Goal: Task Accomplishment & Management: Use online tool/utility

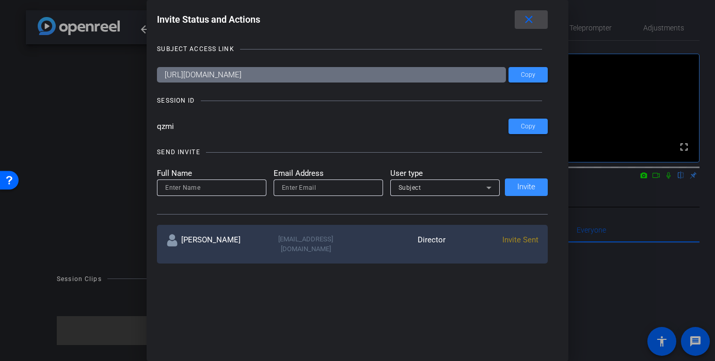
click at [530, 14] on mat-icon "close" at bounding box center [528, 19] width 13 height 13
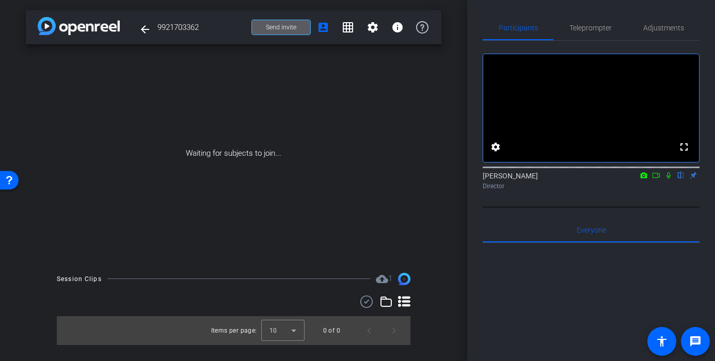
click at [670, 179] on icon at bounding box center [668, 175] width 8 height 7
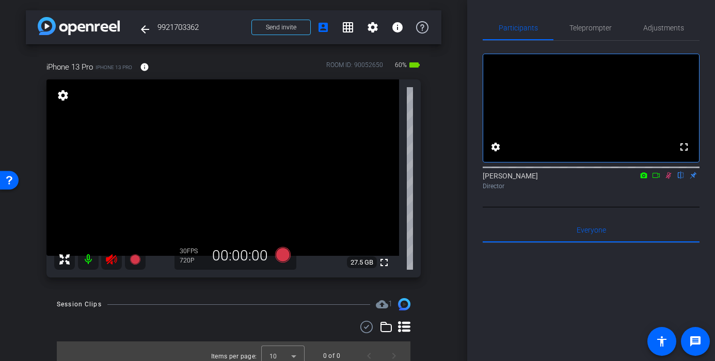
click at [672, 179] on icon at bounding box center [668, 175] width 8 height 7
click at [110, 263] on icon at bounding box center [111, 259] width 11 height 10
click at [598, 24] on span "Teleprompter" at bounding box center [590, 27] width 42 height 7
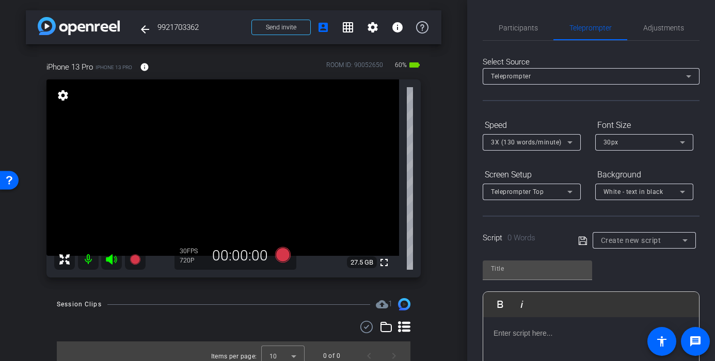
click at [661, 9] on div "Participants Teleprompter Adjustments settings Juan Zamparini flip Director Eve…" at bounding box center [591, 180] width 248 height 361
click at [655, 31] on span "Adjustments" at bounding box center [663, 27] width 41 height 7
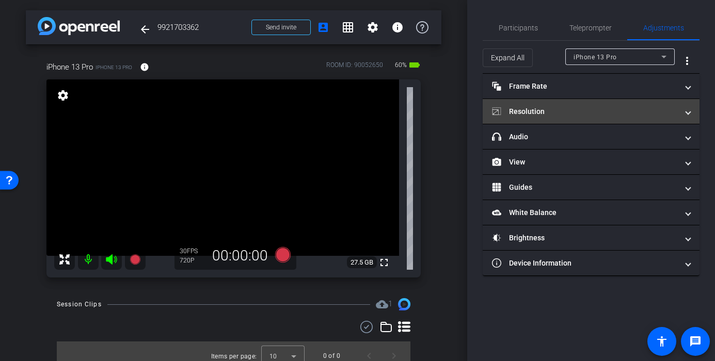
click at [553, 105] on mat-expansion-panel-header "Resolution" at bounding box center [591, 111] width 217 height 25
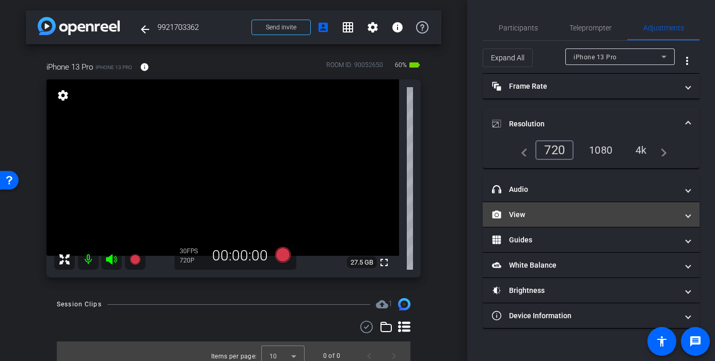
click at [542, 217] on mat-panel-title "View" at bounding box center [585, 215] width 186 height 11
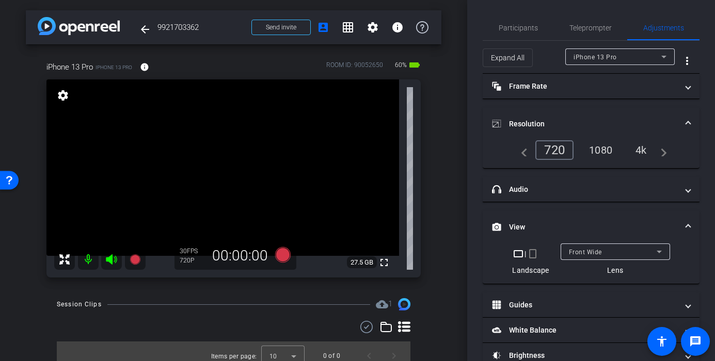
click at [532, 253] on mat-icon "crop_portrait" at bounding box center [532, 254] width 12 height 12
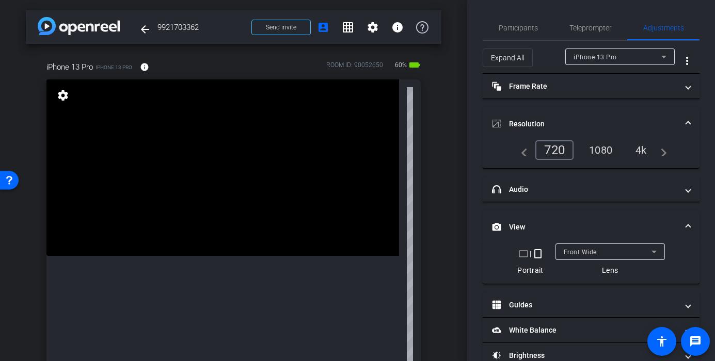
click at [599, 149] on div "1080" at bounding box center [600, 150] width 39 height 18
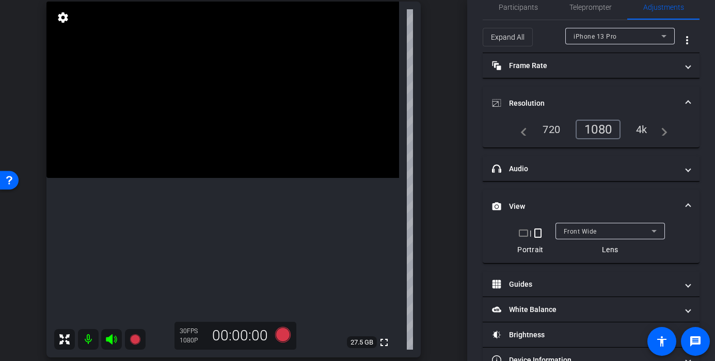
scroll to position [83, 0]
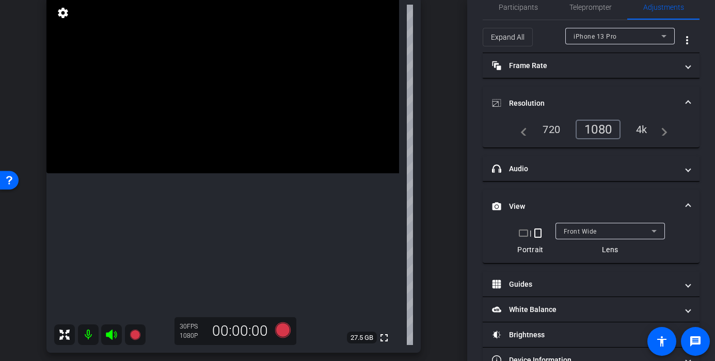
click at [253, 173] on video at bounding box center [222, 85] width 353 height 177
click at [250, 173] on video at bounding box center [222, 85] width 353 height 177
click at [259, 173] on video at bounding box center [222, 85] width 353 height 177
click at [250, 173] on video at bounding box center [222, 85] width 353 height 177
click at [258, 173] on video at bounding box center [222, 85] width 353 height 177
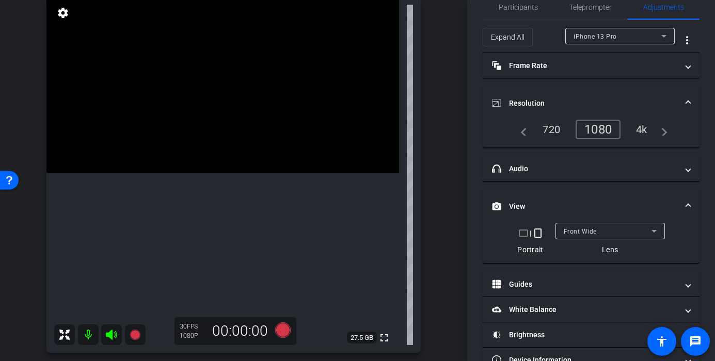
scroll to position [48, 0]
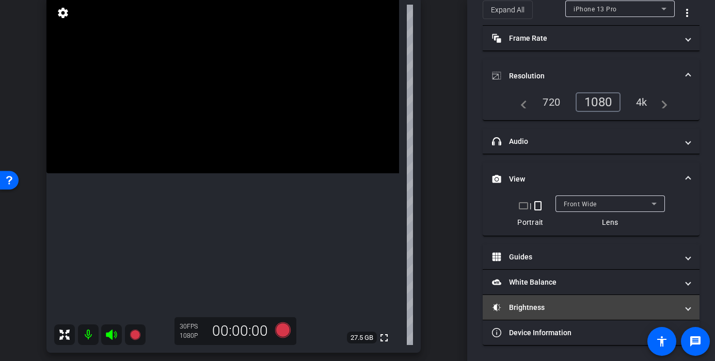
click at [549, 311] on mat-panel-title "Brightness" at bounding box center [585, 307] width 186 height 11
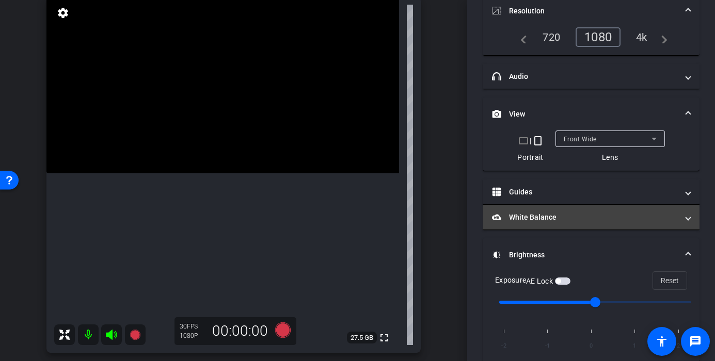
scroll to position [163, 0]
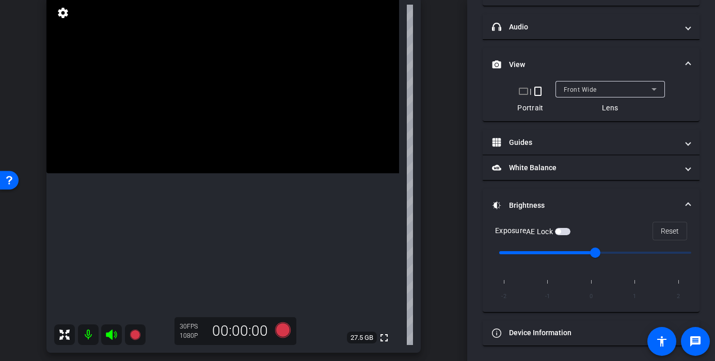
click at [566, 234] on span "button" at bounding box center [562, 231] width 15 height 7
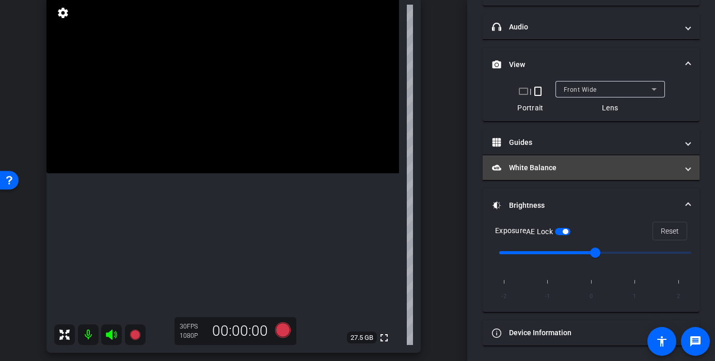
click at [562, 175] on mat-expansion-panel-header "White Balance White Balance" at bounding box center [591, 167] width 217 height 25
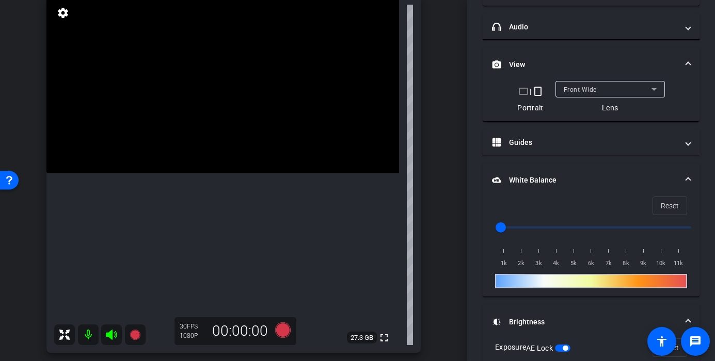
click at [233, 173] on video at bounding box center [222, 85] width 353 height 177
click at [246, 173] on video at bounding box center [222, 85] width 353 height 177
click at [233, 173] on video at bounding box center [222, 85] width 353 height 177
click at [279, 334] on icon at bounding box center [282, 330] width 15 height 15
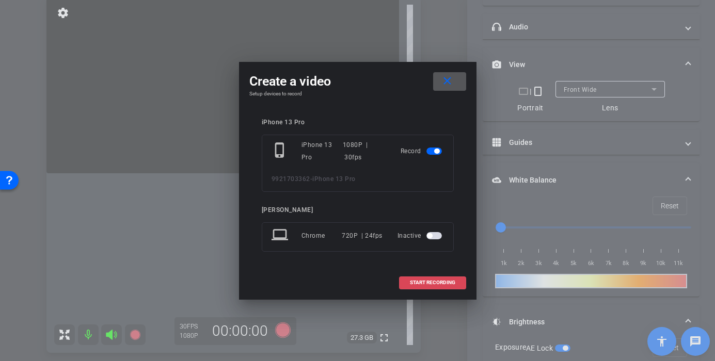
click at [440, 282] on span "START RECORDING" at bounding box center [432, 282] width 45 height 5
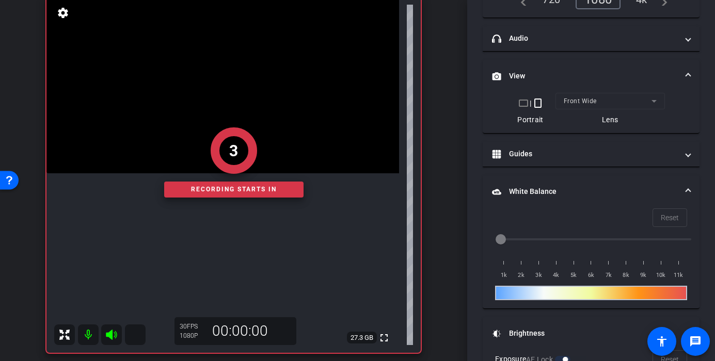
scroll to position [174, 0]
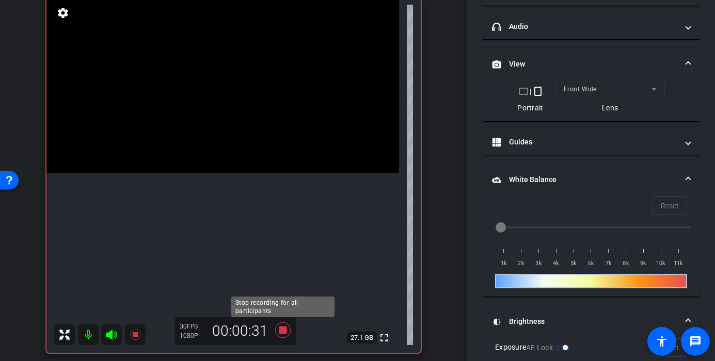
click at [282, 333] on icon at bounding box center [282, 330] width 15 height 15
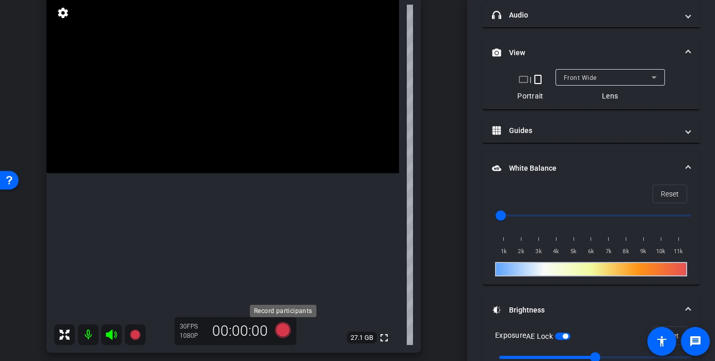
scroll to position [163, 0]
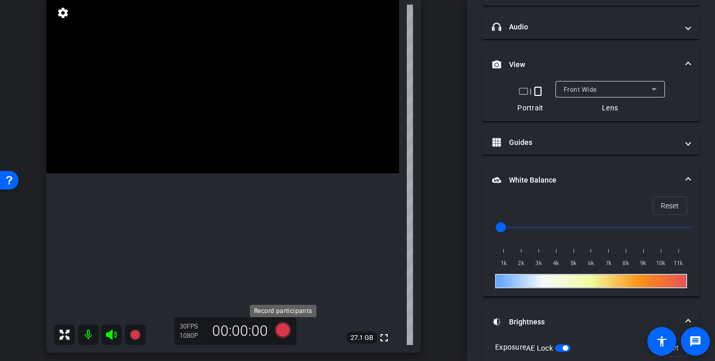
click at [276, 330] on icon at bounding box center [282, 330] width 15 height 15
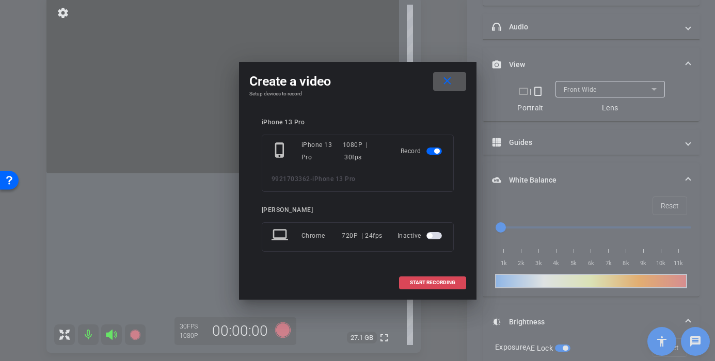
click at [408, 278] on span at bounding box center [433, 282] width 66 height 25
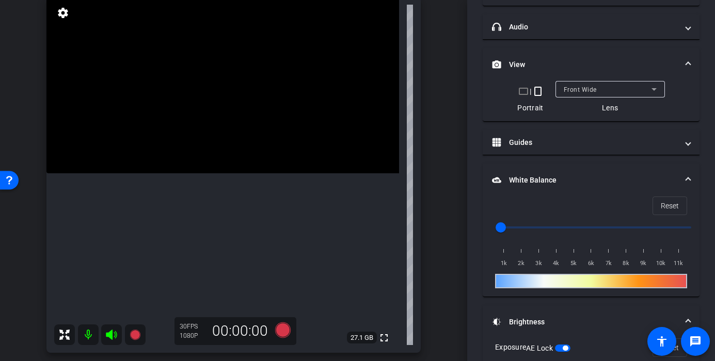
scroll to position [174, 0]
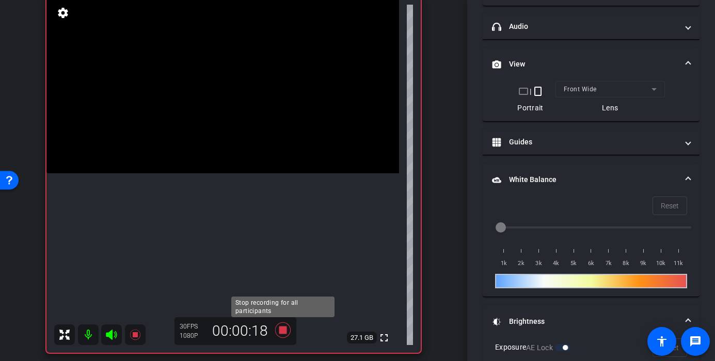
click at [281, 328] on icon at bounding box center [282, 330] width 15 height 15
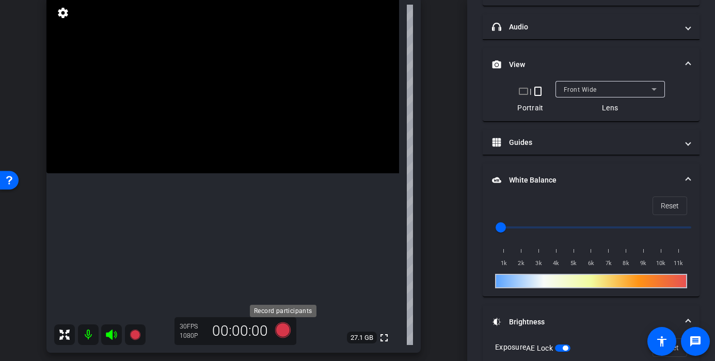
click at [281, 339] on icon at bounding box center [282, 330] width 25 height 19
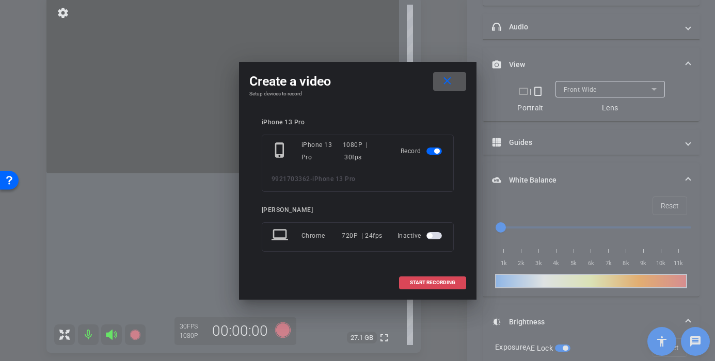
click at [421, 278] on span at bounding box center [433, 282] width 66 height 25
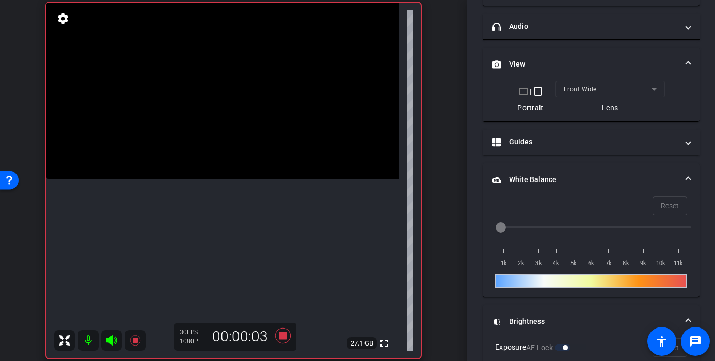
scroll to position [76, 0]
click at [218, 170] on video at bounding box center [222, 91] width 353 height 177
click at [257, 180] on video at bounding box center [222, 91] width 353 height 177
click at [237, 180] on video at bounding box center [222, 91] width 353 height 177
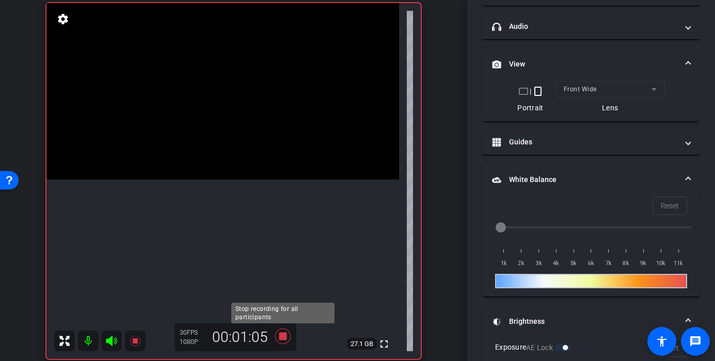
click at [280, 338] on icon at bounding box center [282, 336] width 15 height 15
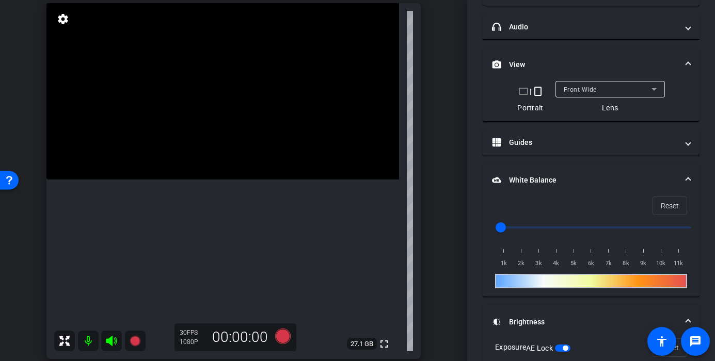
scroll to position [0, 0]
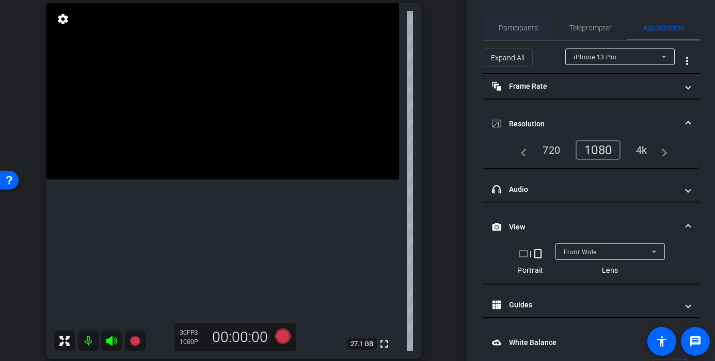
click at [505, 29] on span "Participants" at bounding box center [518, 27] width 39 height 7
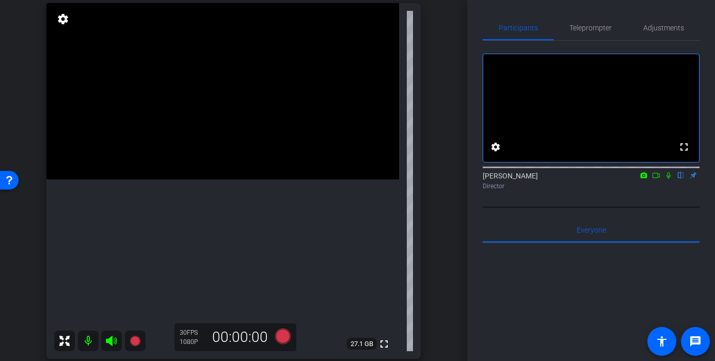
click at [665, 179] on icon at bounding box center [668, 175] width 8 height 7
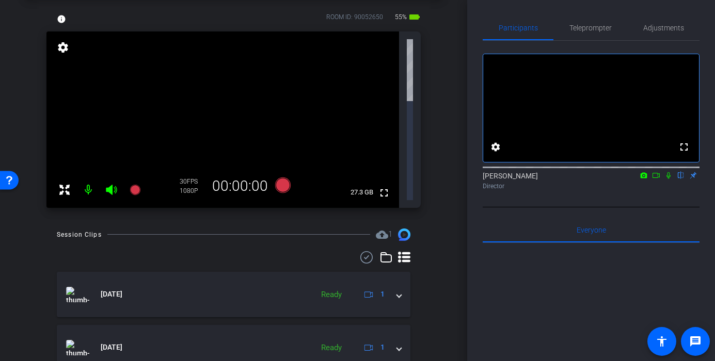
scroll to position [76, 0]
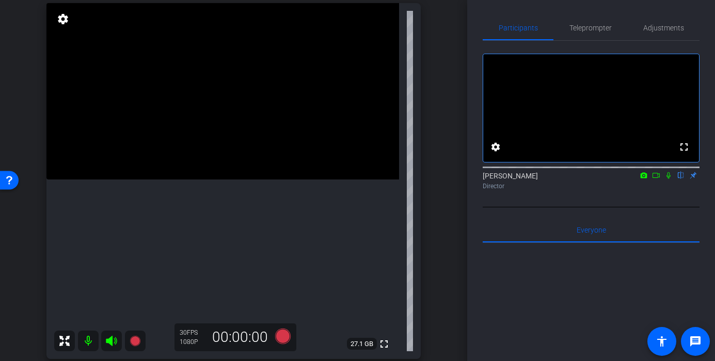
click at [244, 180] on video at bounding box center [222, 91] width 353 height 177
click at [226, 180] on video at bounding box center [222, 91] width 353 height 177
click at [257, 180] on video at bounding box center [222, 91] width 353 height 177
click at [282, 332] on icon at bounding box center [282, 336] width 15 height 15
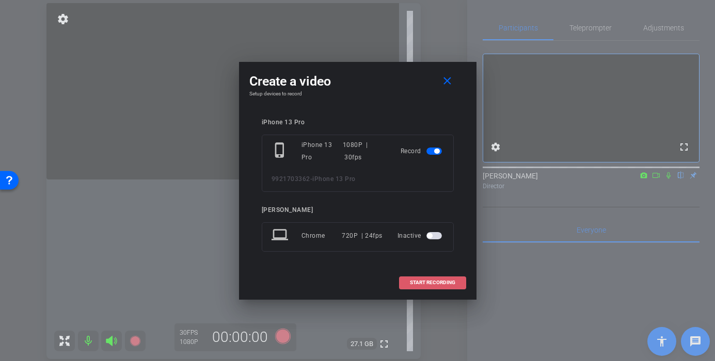
click at [437, 281] on span "START RECORDING" at bounding box center [432, 282] width 45 height 5
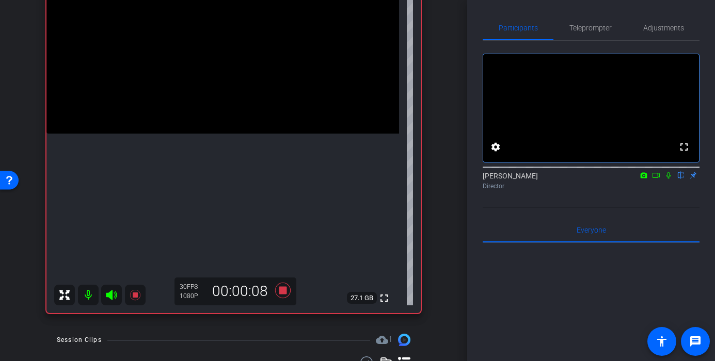
scroll to position [116, 0]
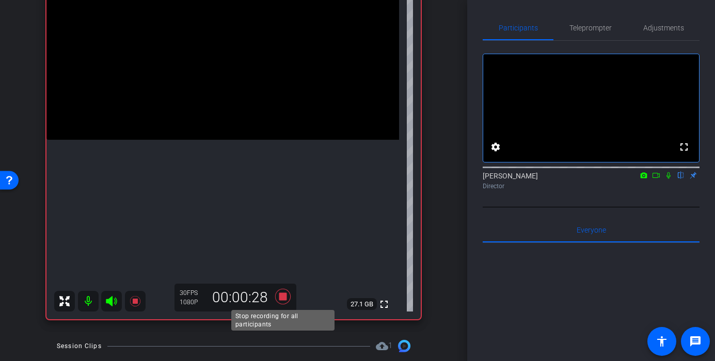
click at [285, 296] on icon at bounding box center [282, 296] width 15 height 15
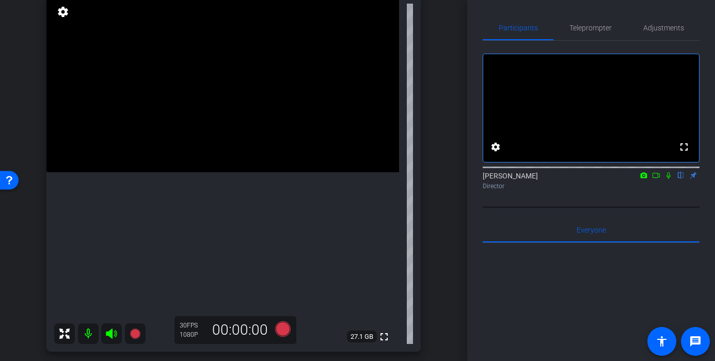
scroll to position [82, 0]
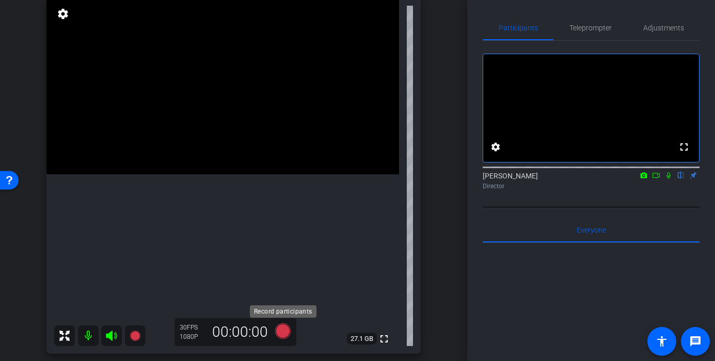
click at [274, 331] on icon at bounding box center [282, 331] width 25 height 19
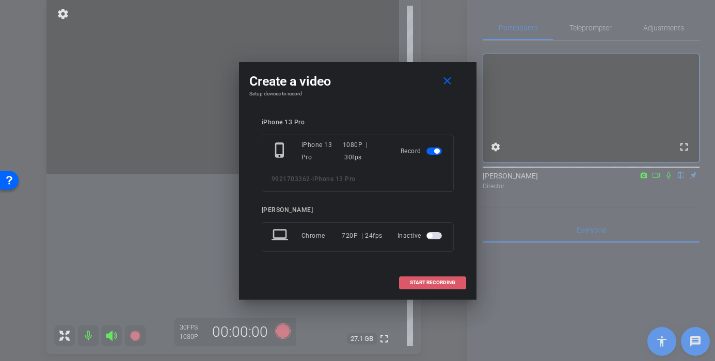
click at [402, 287] on span at bounding box center [433, 282] width 66 height 25
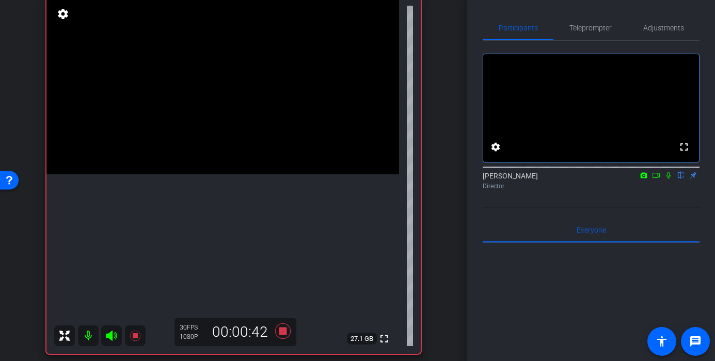
click at [200, 174] on video at bounding box center [222, 86] width 353 height 177
click at [284, 336] on icon at bounding box center [282, 331] width 25 height 19
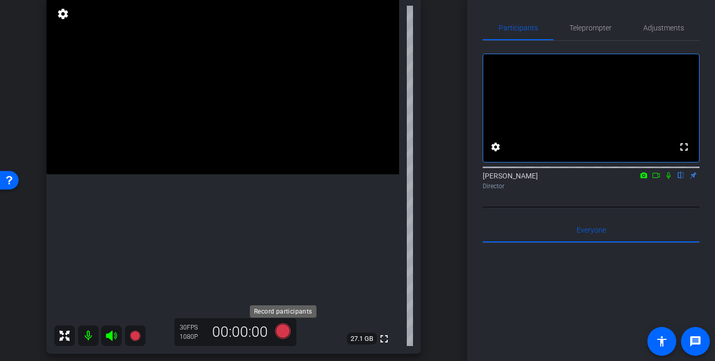
click at [280, 327] on icon at bounding box center [282, 331] width 15 height 15
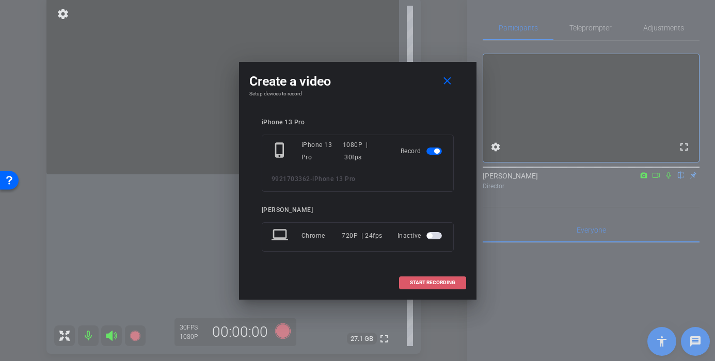
click at [419, 277] on span at bounding box center [433, 282] width 66 height 25
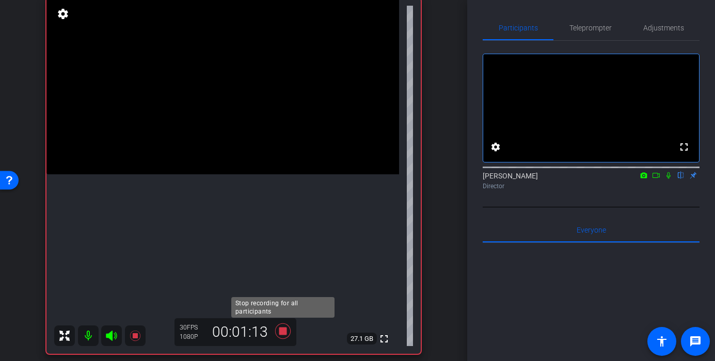
click at [284, 331] on icon at bounding box center [282, 331] width 15 height 15
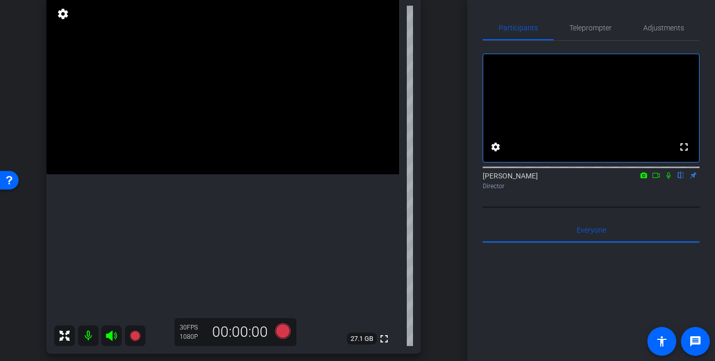
click at [283, 336] on icon at bounding box center [282, 331] width 15 height 15
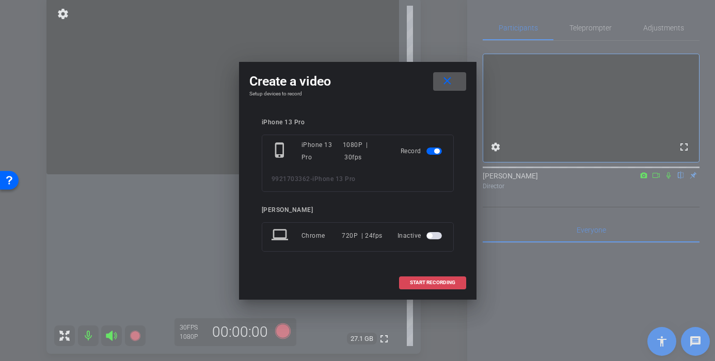
click at [450, 291] on span at bounding box center [433, 282] width 66 height 25
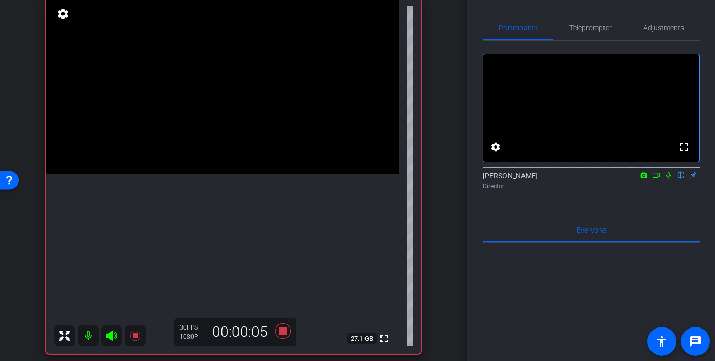
click at [266, 174] on video at bounding box center [222, 86] width 353 height 177
click at [242, 174] on video at bounding box center [222, 86] width 353 height 177
click at [271, 174] on video at bounding box center [222, 86] width 353 height 177
click at [242, 174] on video at bounding box center [222, 86] width 353 height 177
click at [260, 174] on video at bounding box center [222, 86] width 353 height 177
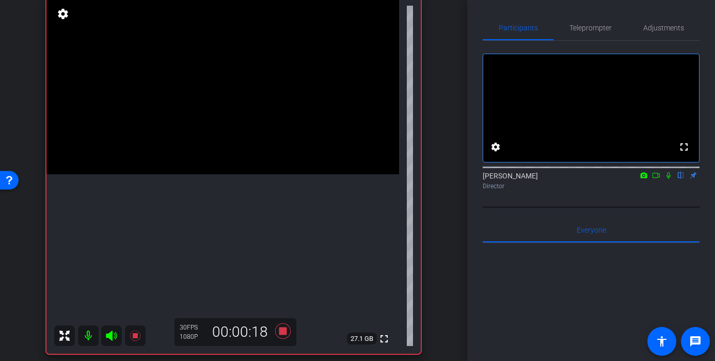
click at [260, 174] on video at bounding box center [222, 86] width 353 height 177
click at [278, 329] on icon at bounding box center [282, 331] width 25 height 19
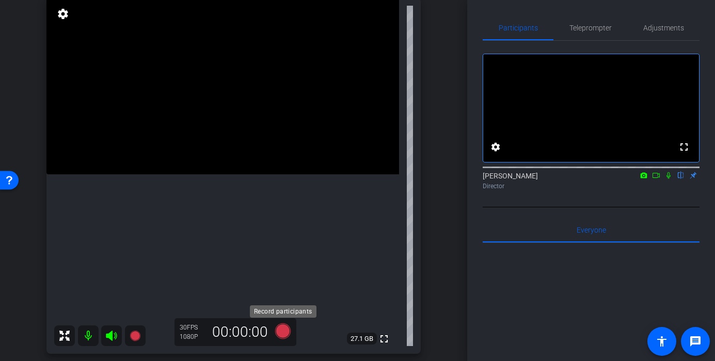
click at [278, 329] on icon at bounding box center [282, 331] width 15 height 15
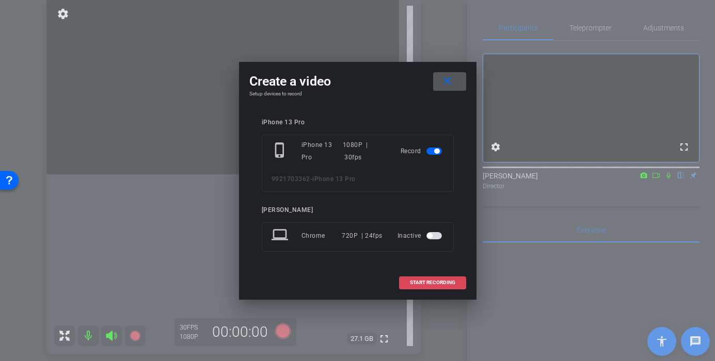
click at [448, 281] on span "START RECORDING" at bounding box center [432, 282] width 45 height 5
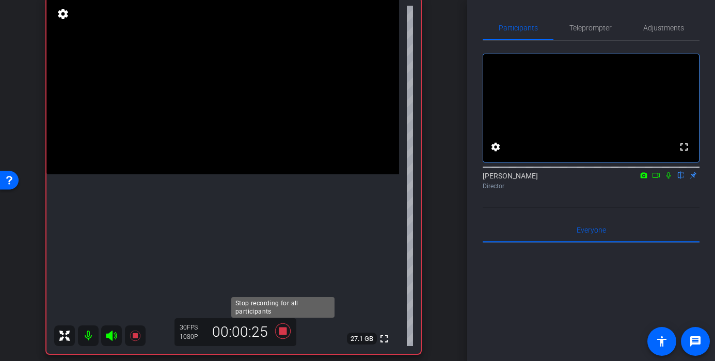
click at [285, 333] on icon at bounding box center [282, 331] width 15 height 15
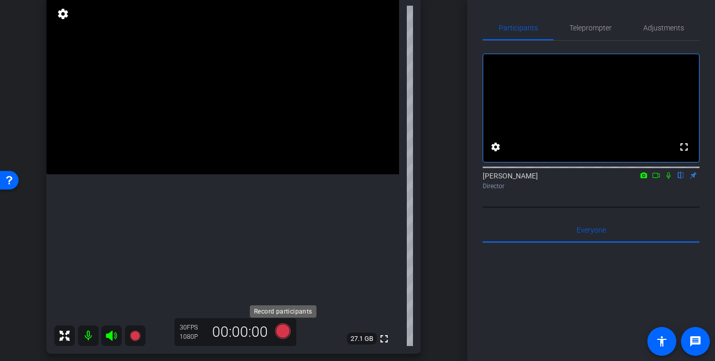
click at [276, 328] on icon at bounding box center [282, 331] width 25 height 19
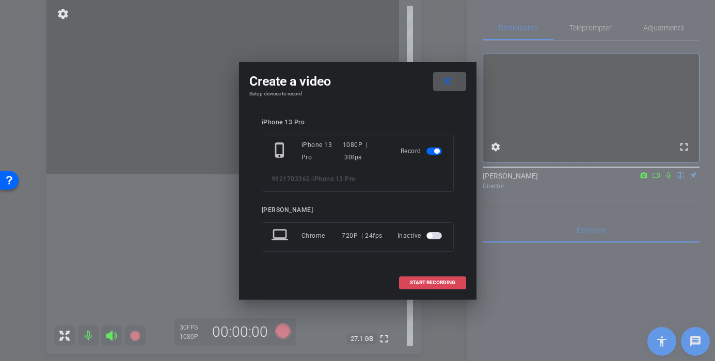
click at [420, 285] on span "START RECORDING" at bounding box center [432, 282] width 45 height 5
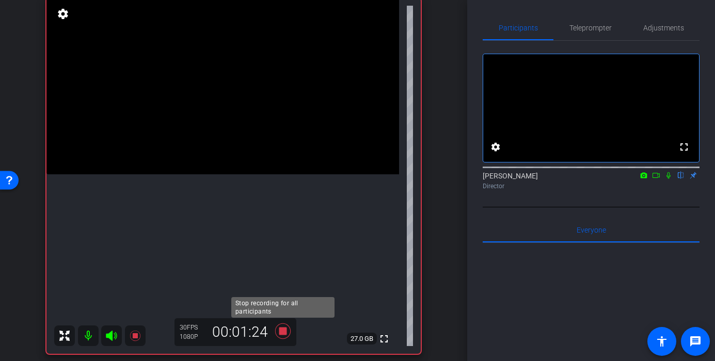
click at [285, 339] on icon at bounding box center [282, 331] width 15 height 15
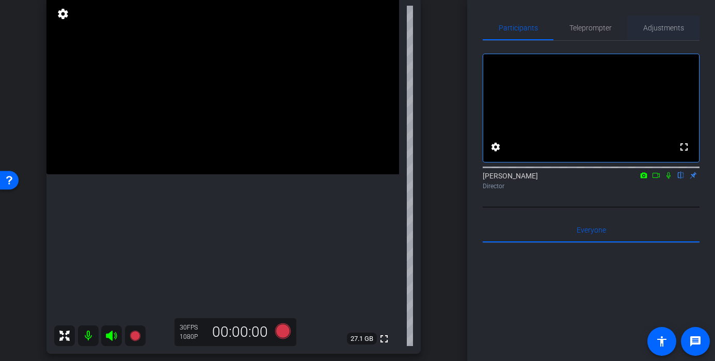
click at [659, 35] on span "Adjustments" at bounding box center [663, 27] width 41 height 25
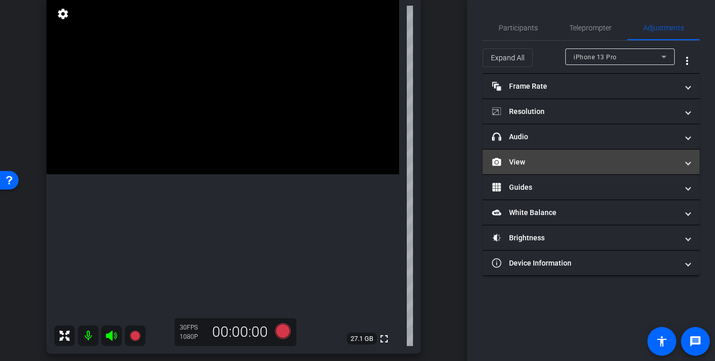
click at [545, 166] on mat-panel-title "View" at bounding box center [585, 162] width 186 height 11
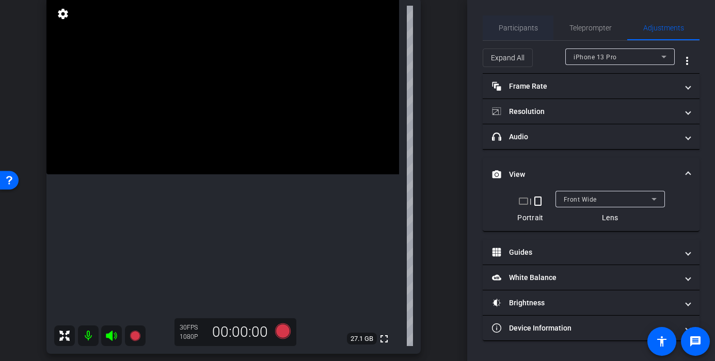
click at [521, 30] on span "Participants" at bounding box center [518, 27] width 39 height 7
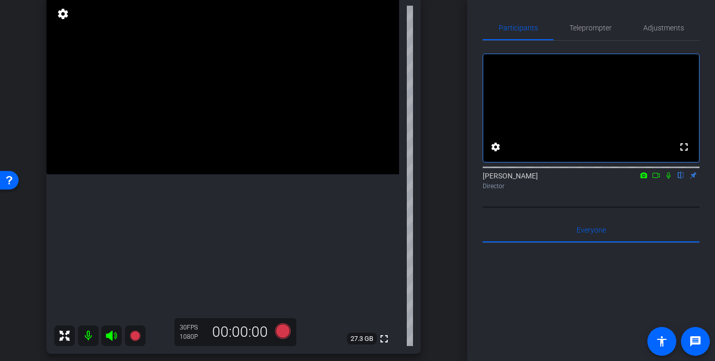
click at [211, 163] on video at bounding box center [222, 86] width 353 height 177
click at [658, 35] on span "Adjustments" at bounding box center [663, 27] width 41 height 25
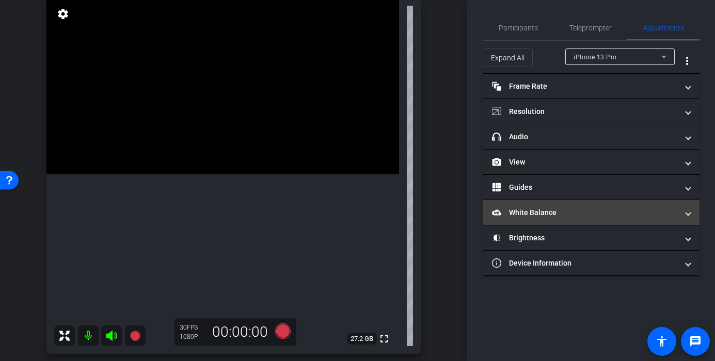
click at [590, 223] on mat-expansion-panel-header "White Balance White Balance" at bounding box center [591, 212] width 217 height 25
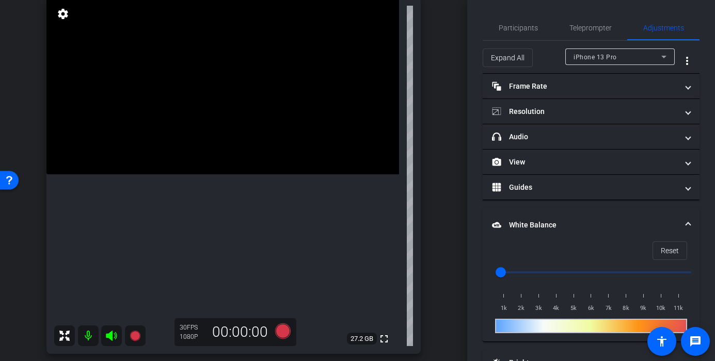
scroll to position [55, 0]
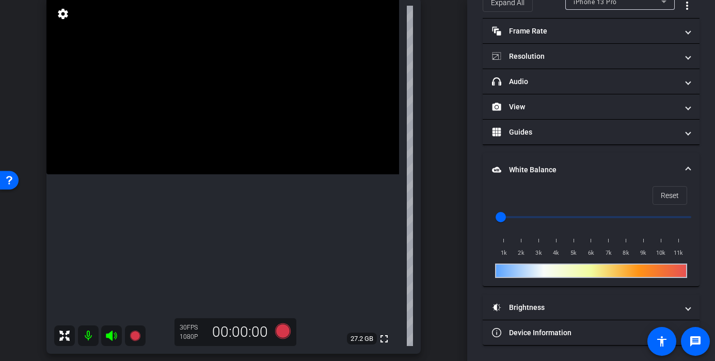
click at [594, 295] on mat-accordion "Frame Rate Frame Rate navigate_before 24 25 30 navigate_next Resolution navigat…" at bounding box center [591, 182] width 217 height 327
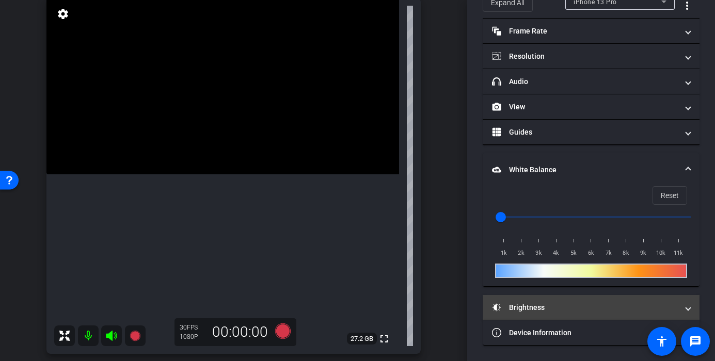
click at [600, 308] on mat-panel-title "Brightness" at bounding box center [585, 307] width 186 height 11
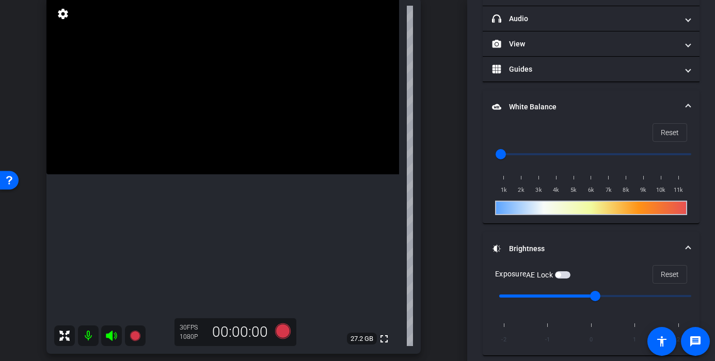
scroll to position [143, 0]
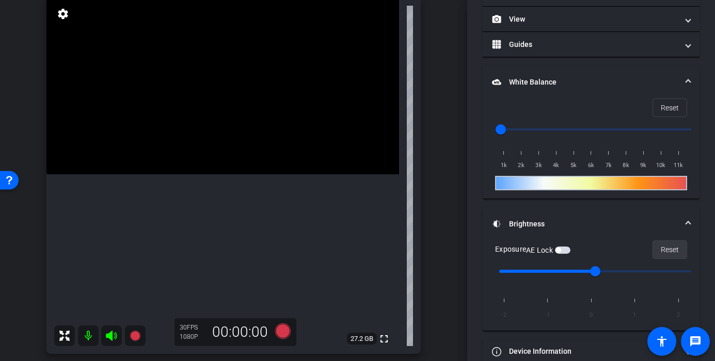
click at [664, 245] on span "Reset" at bounding box center [670, 250] width 18 height 20
click at [565, 250] on span "button" at bounding box center [562, 250] width 15 height 7
click at [182, 139] on video at bounding box center [222, 86] width 353 height 177
click at [285, 333] on icon at bounding box center [282, 331] width 15 height 15
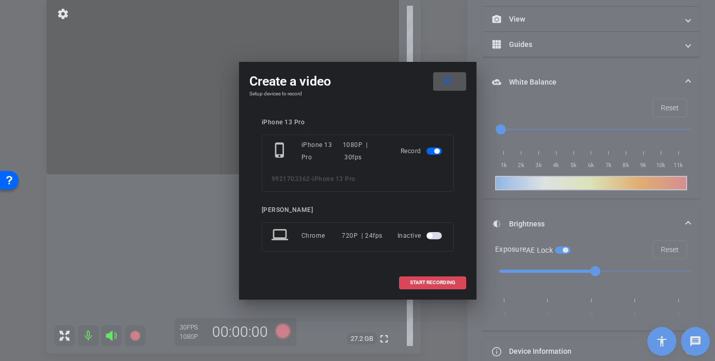
click at [415, 280] on span "START RECORDING" at bounding box center [432, 282] width 45 height 5
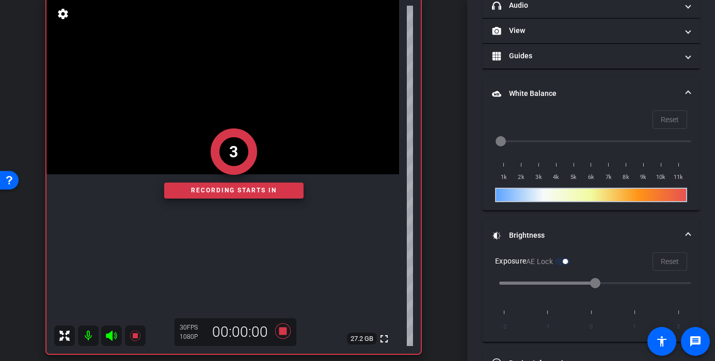
scroll to position [154, 0]
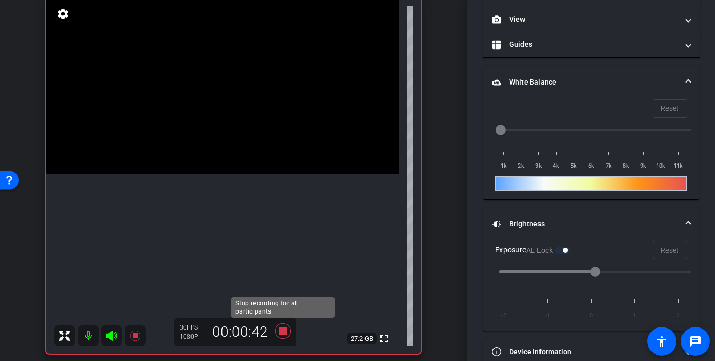
click at [283, 332] on icon at bounding box center [282, 331] width 15 height 15
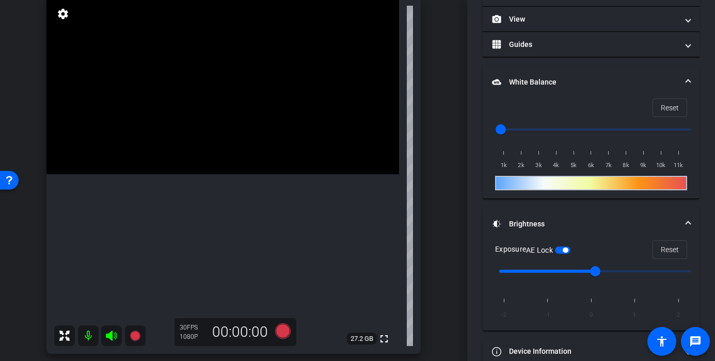
click at [173, 146] on video at bounding box center [222, 86] width 353 height 177
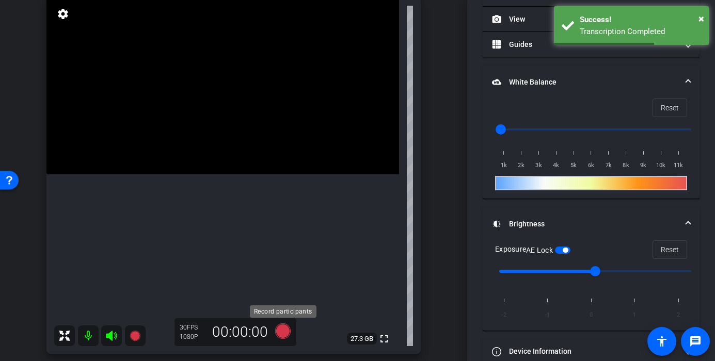
click at [289, 324] on icon at bounding box center [282, 331] width 25 height 19
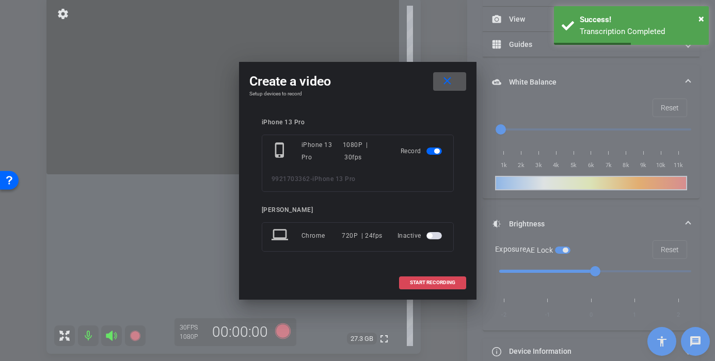
click at [411, 286] on span at bounding box center [433, 282] width 66 height 25
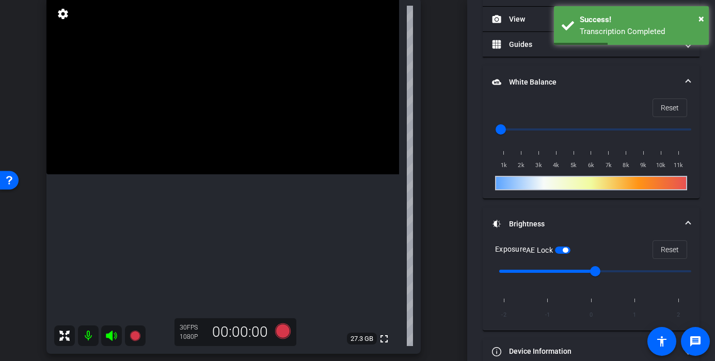
scroll to position [154, 0]
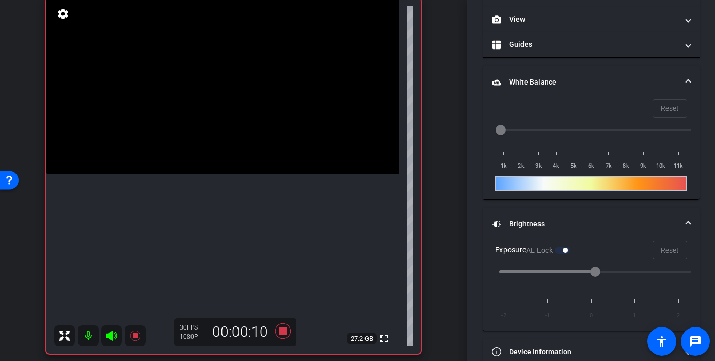
click at [263, 130] on video at bounding box center [222, 86] width 353 height 177
click at [274, 137] on video at bounding box center [222, 86] width 353 height 177
click at [284, 328] on icon at bounding box center [282, 331] width 15 height 15
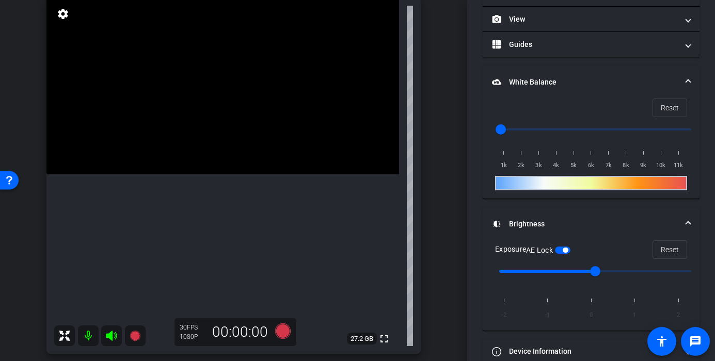
click at [236, 164] on video at bounding box center [222, 86] width 353 height 177
click at [239, 127] on video at bounding box center [222, 86] width 353 height 177
click at [232, 113] on video at bounding box center [222, 86] width 353 height 177
click at [211, 160] on video at bounding box center [222, 86] width 353 height 177
click at [190, 150] on video at bounding box center [222, 86] width 353 height 177
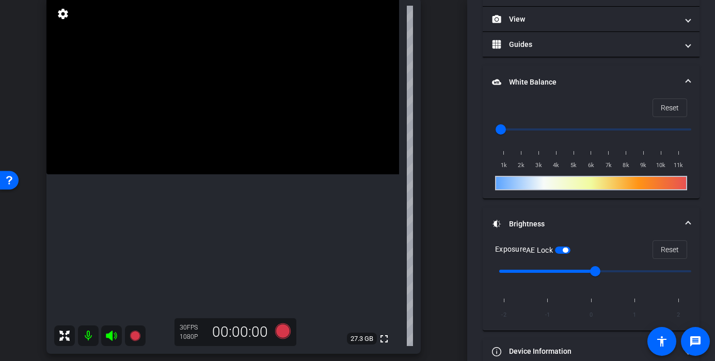
click at [277, 341] on div "30 FPS 1080P 00:00:00" at bounding box center [235, 332] width 122 height 28
click at [280, 331] on icon at bounding box center [282, 331] width 15 height 15
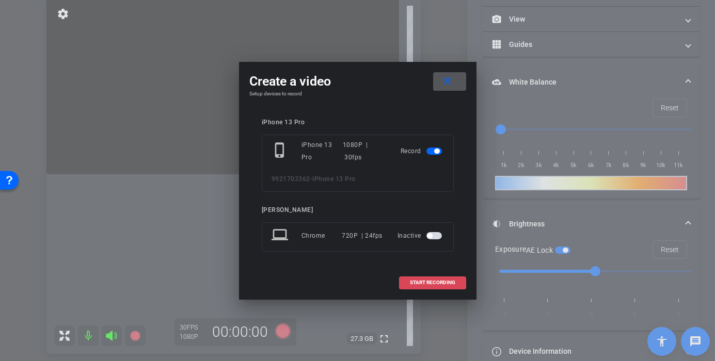
click at [416, 280] on span "START RECORDING" at bounding box center [432, 282] width 45 height 5
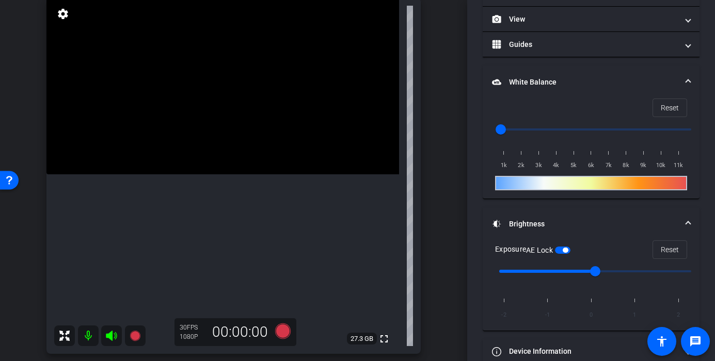
scroll to position [154, 0]
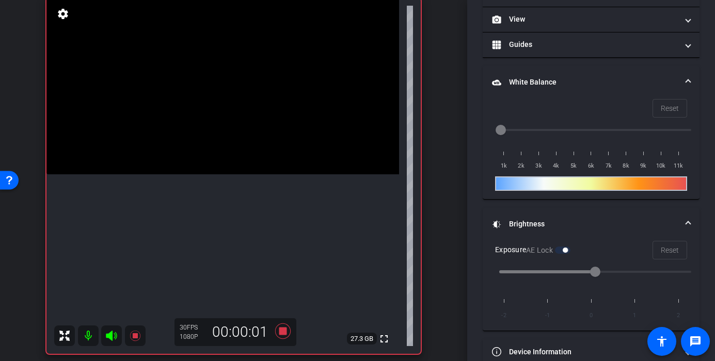
click at [241, 132] on video at bounding box center [222, 86] width 353 height 177
click at [183, 146] on video at bounding box center [222, 86] width 353 height 177
click at [281, 330] on icon at bounding box center [282, 331] width 15 height 15
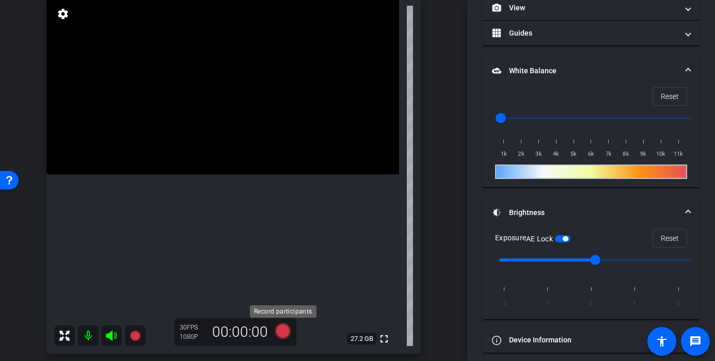
scroll to position [143, 0]
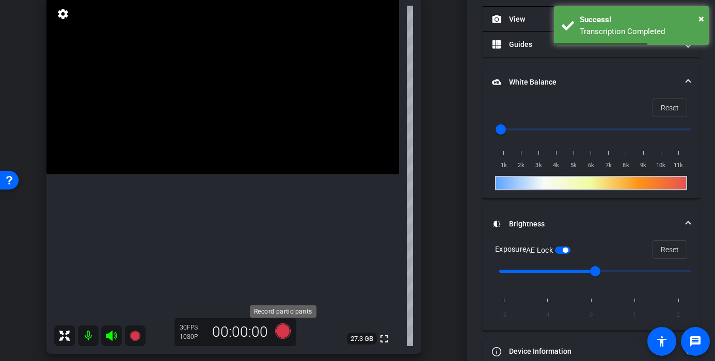
click at [272, 325] on icon at bounding box center [282, 331] width 25 height 19
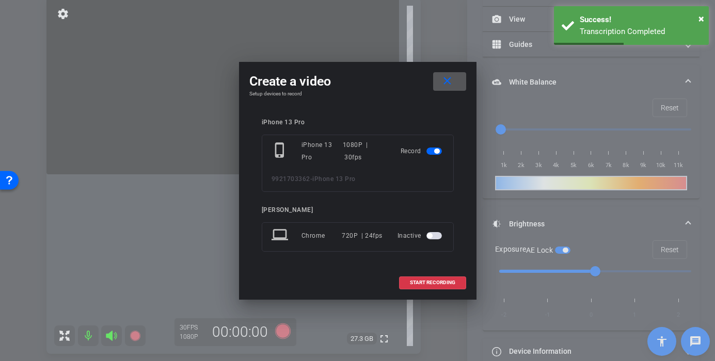
click at [469, 285] on div "Create a video close Setup devices to record iPhone 13 Pro phone_iphone iPhone …" at bounding box center [357, 181] width 237 height 238
click at [457, 281] on span at bounding box center [433, 282] width 66 height 25
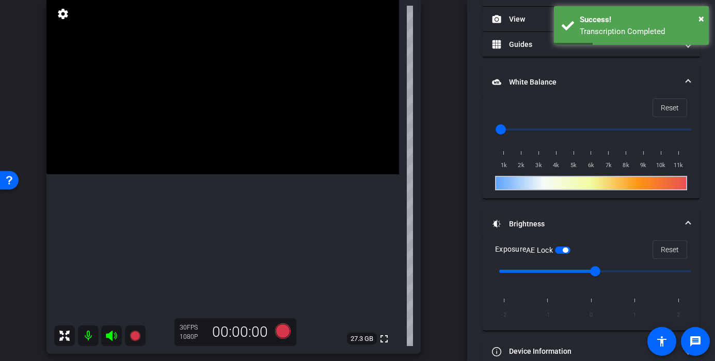
scroll to position [154, 0]
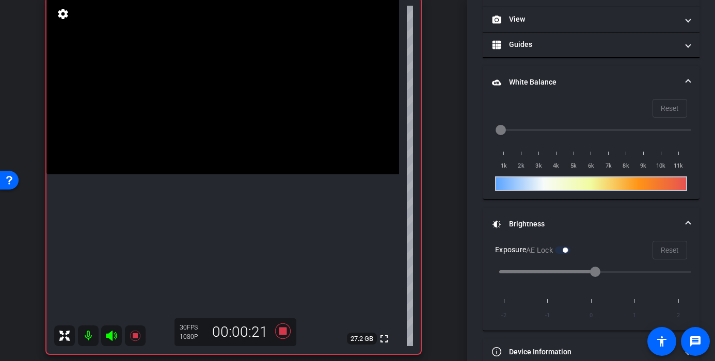
click at [275, 174] on video at bounding box center [222, 86] width 353 height 177
click at [276, 332] on icon at bounding box center [282, 331] width 25 height 19
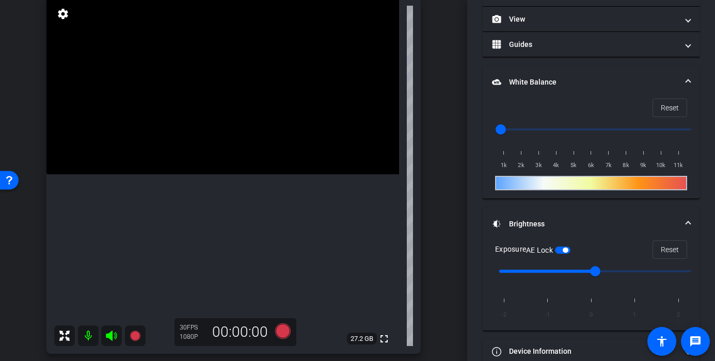
click at [238, 141] on video at bounding box center [222, 86] width 353 height 177
click at [192, 174] on video at bounding box center [222, 86] width 353 height 177
click at [197, 174] on video at bounding box center [222, 86] width 353 height 177
click at [189, 174] on video at bounding box center [222, 86] width 353 height 177
click at [292, 337] on icon at bounding box center [282, 331] width 25 height 19
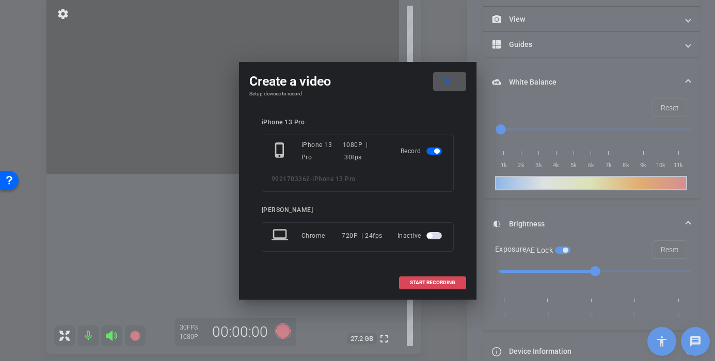
click at [411, 289] on span at bounding box center [433, 282] width 66 height 25
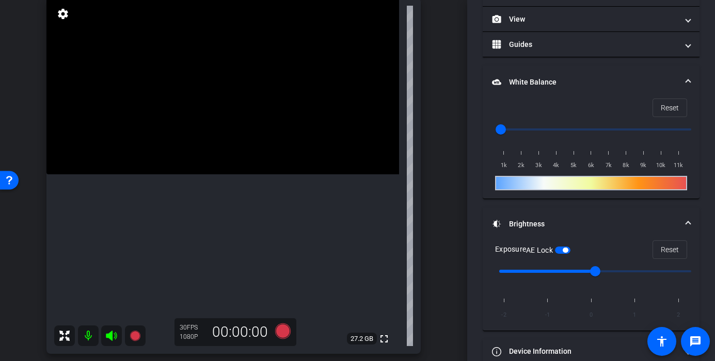
scroll to position [154, 0]
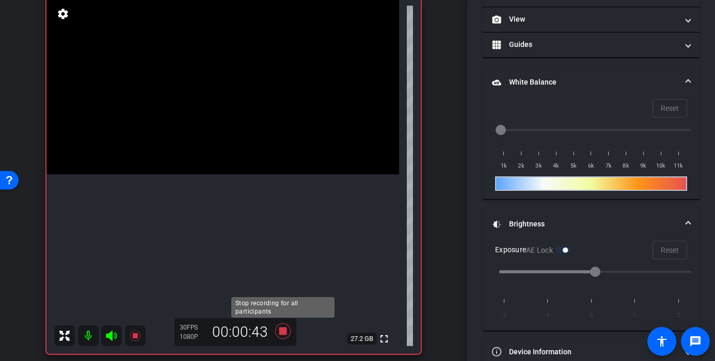
click at [282, 335] on icon at bounding box center [282, 331] width 15 height 15
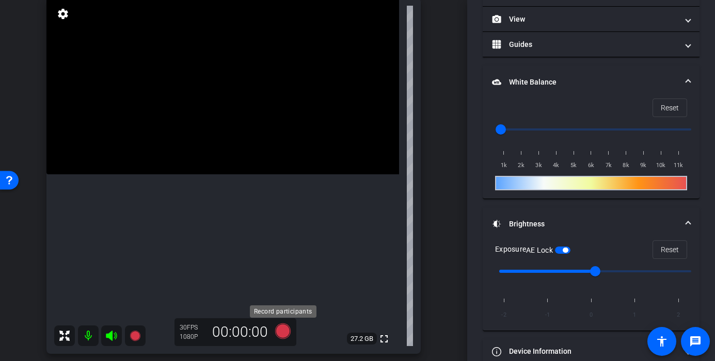
click at [280, 333] on icon at bounding box center [282, 331] width 15 height 15
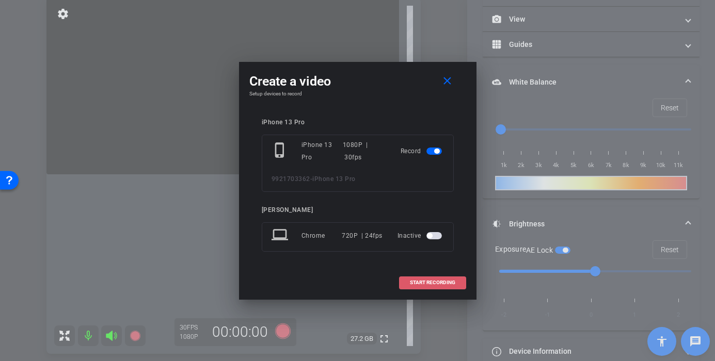
click at [443, 285] on span "START RECORDING" at bounding box center [432, 282] width 45 height 5
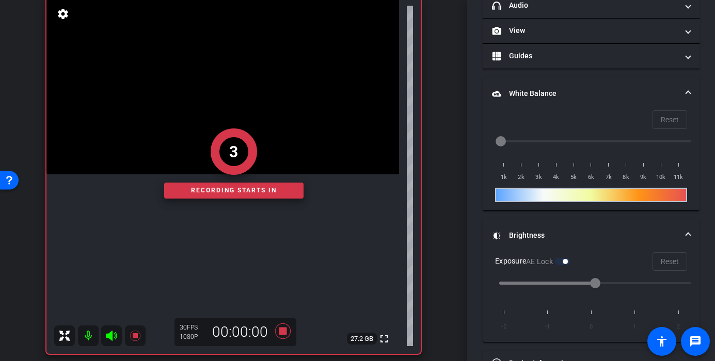
scroll to position [154, 0]
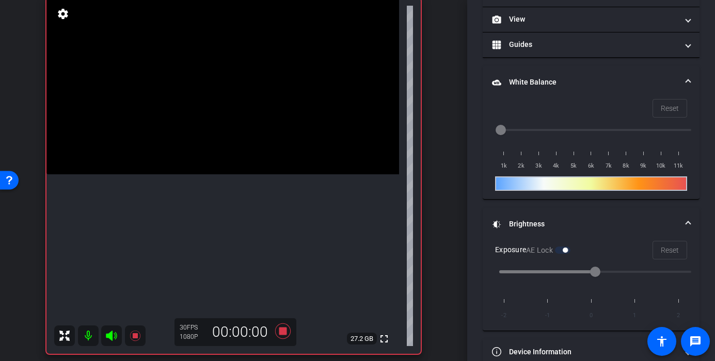
click at [239, 151] on video at bounding box center [222, 86] width 353 height 177
click at [231, 127] on video at bounding box center [222, 86] width 353 height 177
click at [234, 146] on video at bounding box center [222, 86] width 353 height 177
click at [281, 333] on icon at bounding box center [282, 331] width 15 height 15
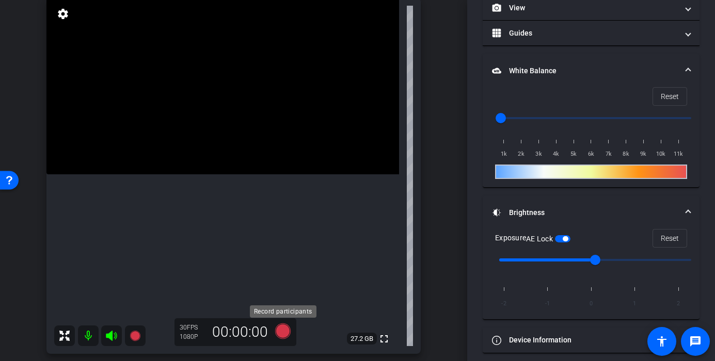
scroll to position [143, 0]
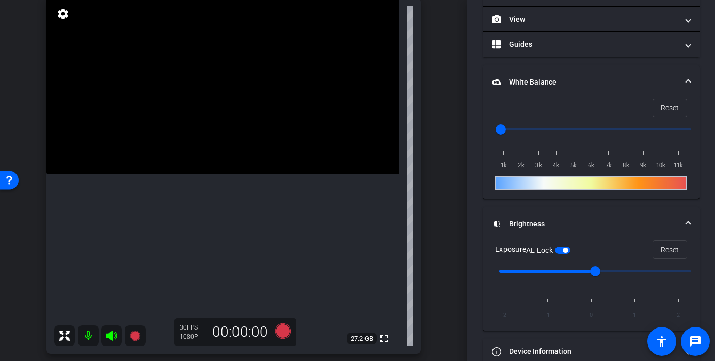
click at [229, 174] on video at bounding box center [222, 86] width 353 height 177
click at [228, 174] on video at bounding box center [222, 86] width 353 height 177
click at [234, 144] on video at bounding box center [222, 86] width 353 height 177
click at [229, 130] on video at bounding box center [222, 86] width 353 height 177
click at [286, 337] on icon at bounding box center [282, 331] width 25 height 19
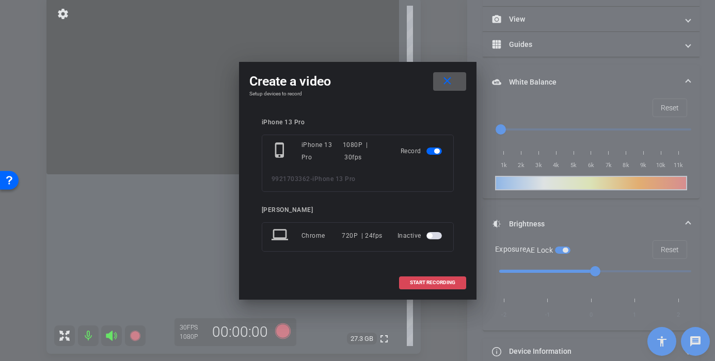
click at [410, 285] on span "START RECORDING" at bounding box center [432, 282] width 45 height 5
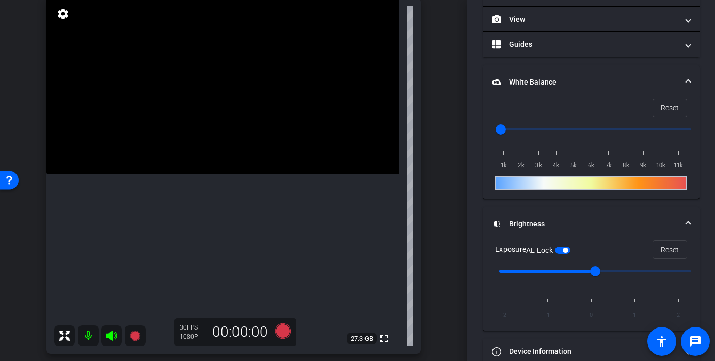
scroll to position [154, 0]
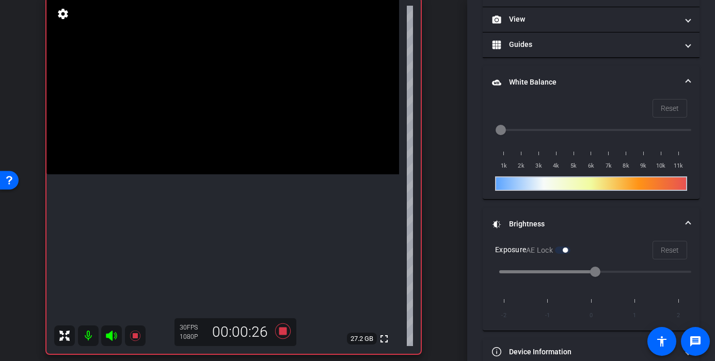
click at [211, 174] on video at bounding box center [222, 86] width 353 height 177
click at [228, 174] on video at bounding box center [222, 86] width 353 height 177
click at [287, 336] on icon at bounding box center [282, 331] width 25 height 19
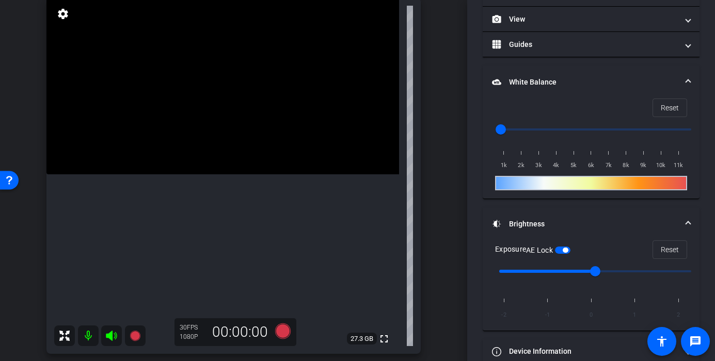
click at [222, 174] on video at bounding box center [222, 86] width 353 height 177
click at [190, 174] on video at bounding box center [222, 86] width 353 height 177
click at [280, 334] on icon at bounding box center [282, 331] width 15 height 15
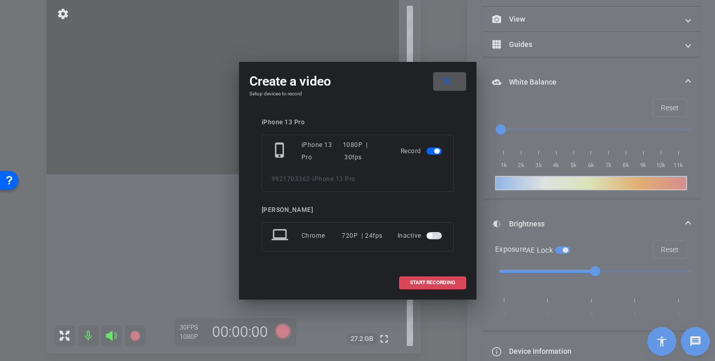
click at [413, 281] on span "START RECORDING" at bounding box center [432, 282] width 45 height 5
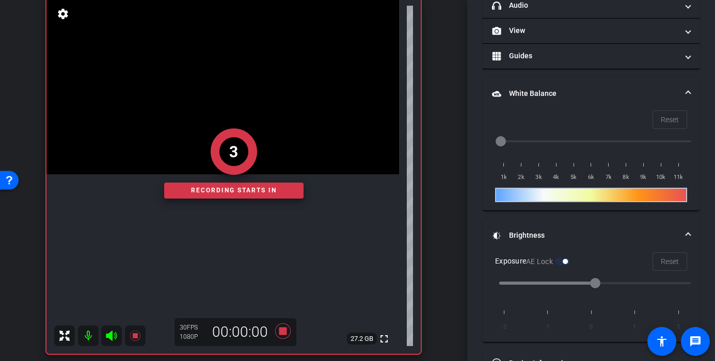
scroll to position [154, 0]
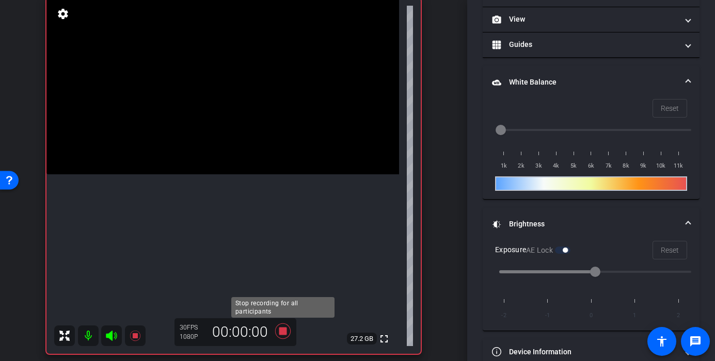
click at [281, 333] on icon at bounding box center [282, 331] width 15 height 15
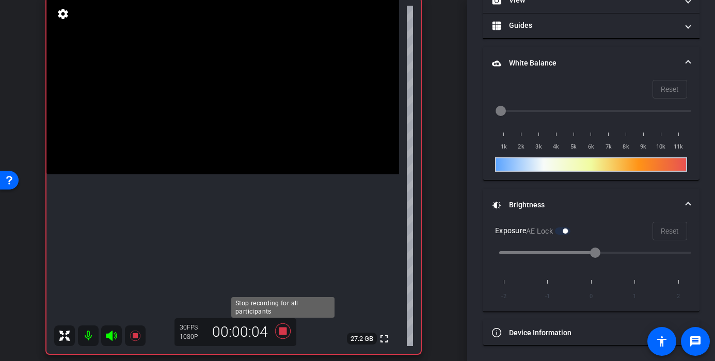
click at [282, 328] on icon at bounding box center [282, 331] width 15 height 15
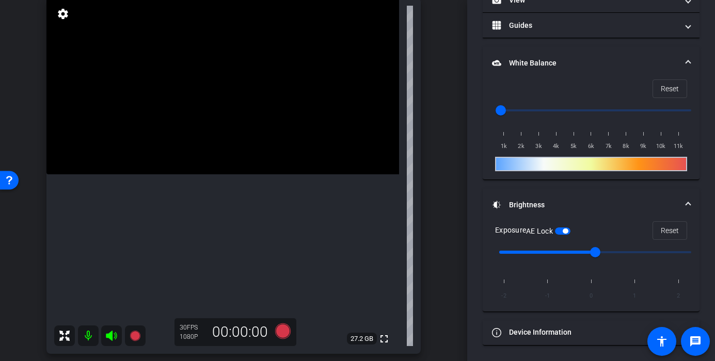
scroll to position [162, 0]
click at [667, 229] on span "Reset" at bounding box center [670, 231] width 18 height 20
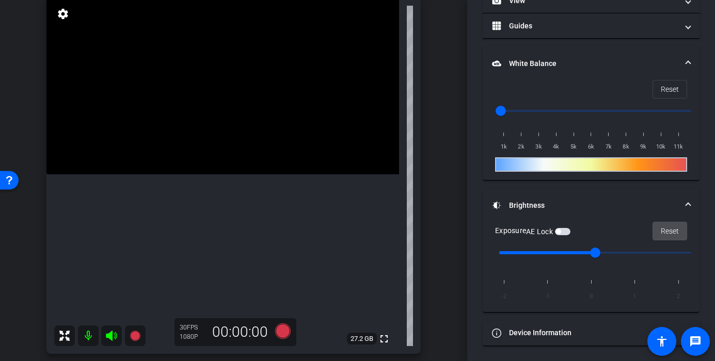
click at [667, 229] on span "Reset" at bounding box center [670, 231] width 18 height 20
click at [206, 174] on video at bounding box center [222, 86] width 353 height 177
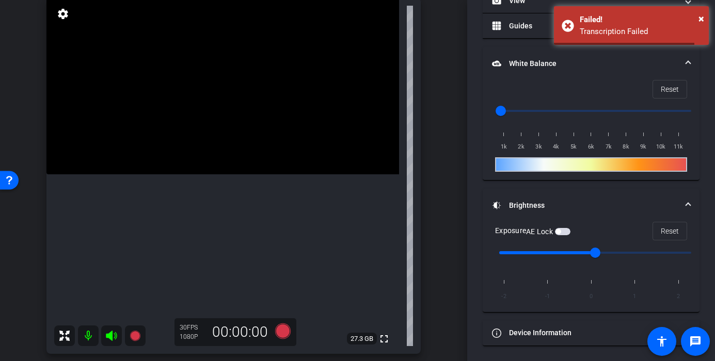
click at [200, 174] on video at bounding box center [222, 86] width 353 height 177
click at [281, 336] on icon at bounding box center [282, 331] width 15 height 15
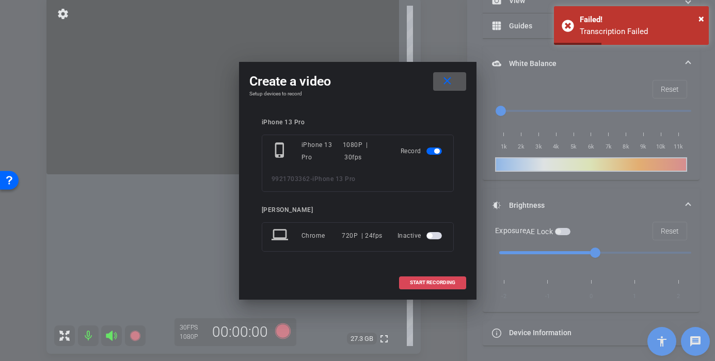
click at [421, 282] on span "START RECORDING" at bounding box center [432, 282] width 45 height 5
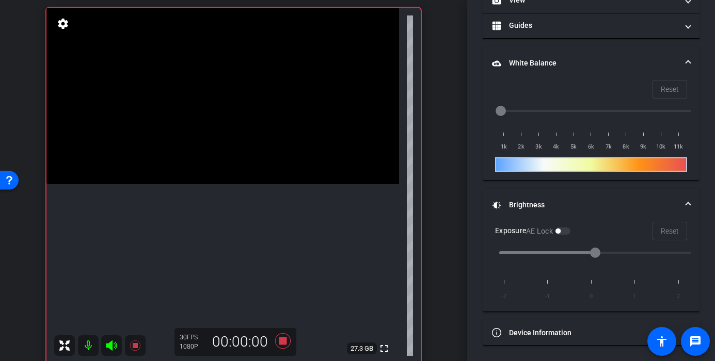
scroll to position [77, 0]
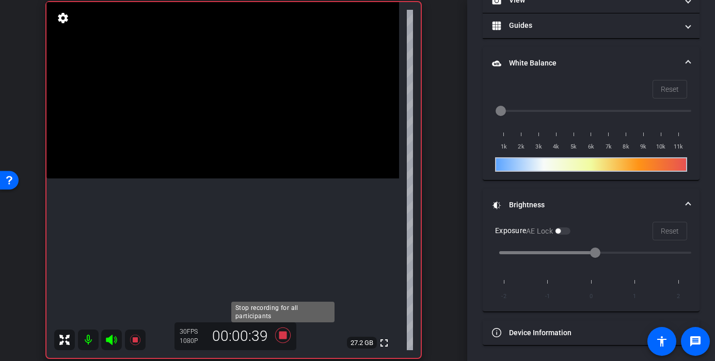
click at [282, 339] on icon at bounding box center [282, 335] width 15 height 15
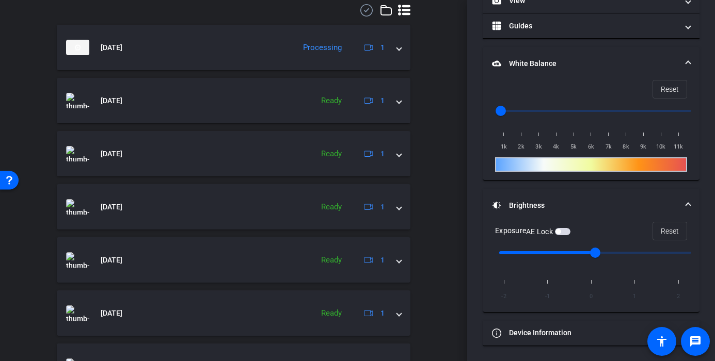
scroll to position [503, 0]
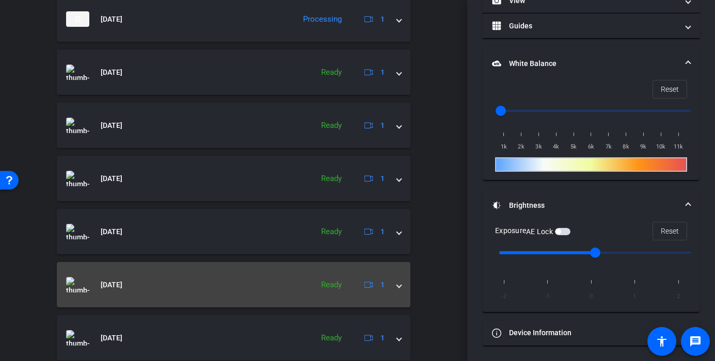
click at [400, 292] on mat-expansion-panel-header "Sep 5, 2025 Ready 1" at bounding box center [234, 284] width 354 height 45
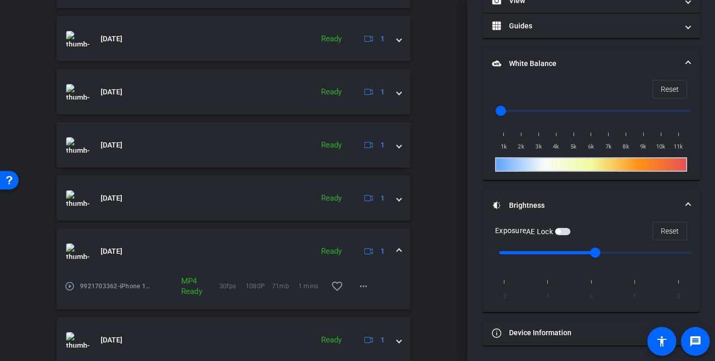
scroll to position [552, 0]
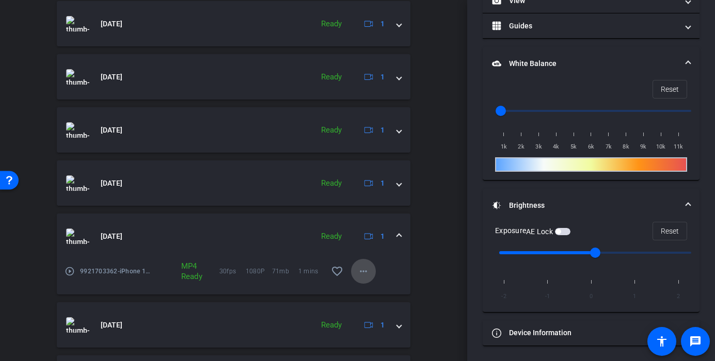
click at [362, 271] on mat-icon "more_horiz" at bounding box center [363, 271] width 12 height 12
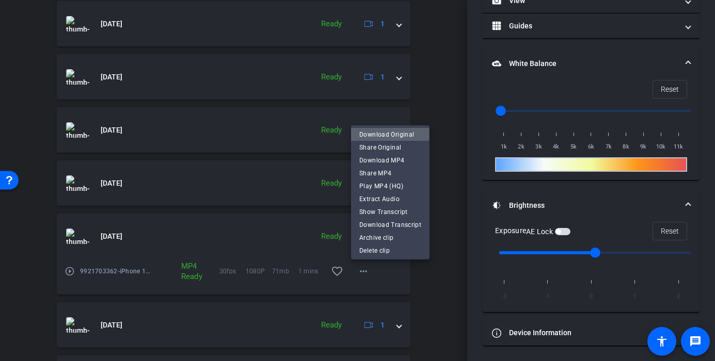
click at [379, 133] on span "Download Original" at bounding box center [390, 134] width 62 height 12
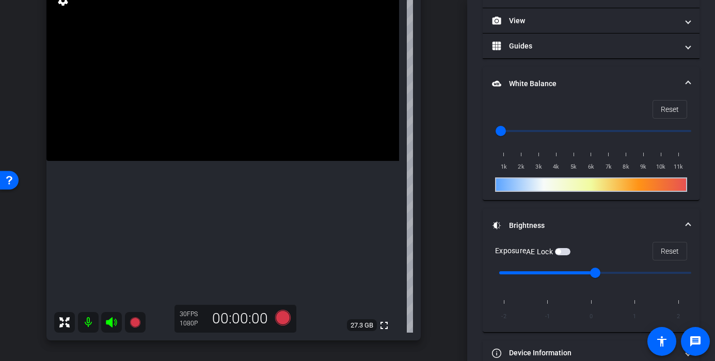
scroll to position [147, 0]
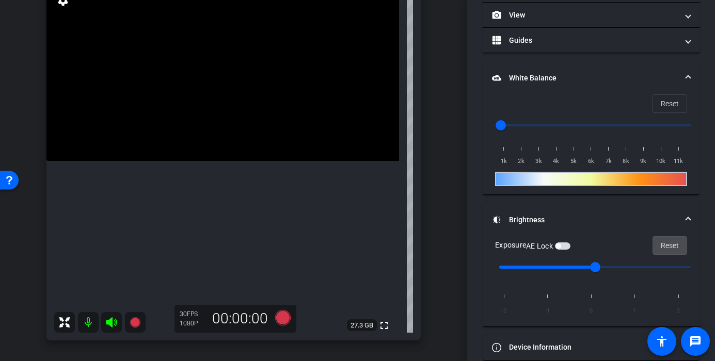
click at [667, 246] on span "Reset" at bounding box center [670, 246] width 18 height 20
click at [561, 246] on span "button" at bounding box center [557, 246] width 5 height 5
click at [167, 121] on video at bounding box center [222, 73] width 353 height 177
drag, startPoint x: 281, startPoint y: 322, endPoint x: 219, endPoint y: 110, distance: 220.2
click at [222, 118] on div "iPhone 13 Pro iPhone 13 Pro info ROOM ID: 90052650 40% battery_std fullscreen s…" at bounding box center [233, 150] width 374 height 381
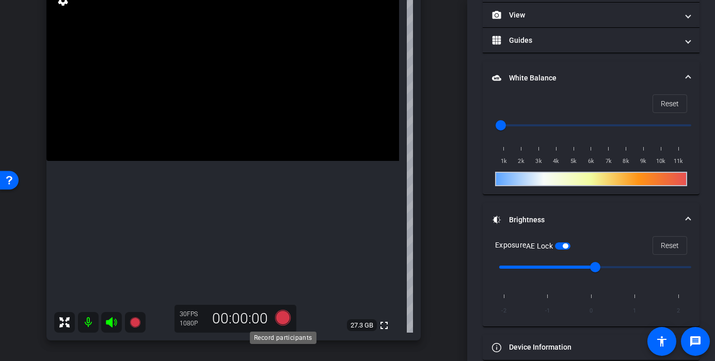
click at [283, 316] on icon at bounding box center [282, 317] width 15 height 15
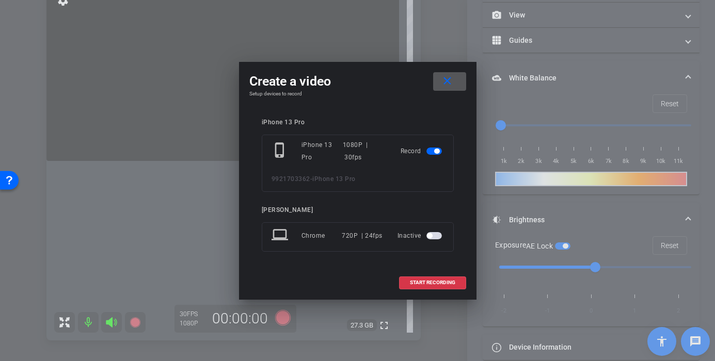
click at [433, 267] on div "iPhone 13 Pro phone_iphone iPhone 13 Pro 1080P | 30fps Record 9921703362 - iPho…" at bounding box center [357, 192] width 217 height 168
click at [439, 279] on span at bounding box center [433, 282] width 66 height 25
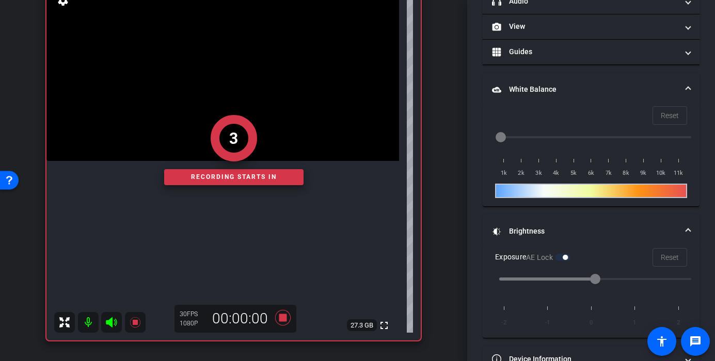
scroll to position [159, 0]
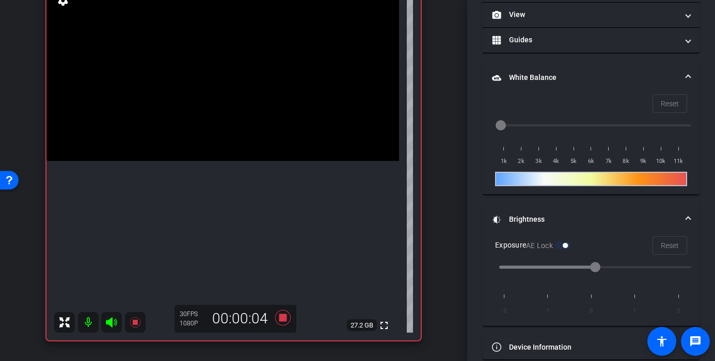
click at [203, 116] on video at bounding box center [222, 73] width 353 height 177
click at [222, 114] on video at bounding box center [222, 73] width 353 height 177
click at [245, 116] on video at bounding box center [222, 73] width 353 height 177
click at [266, 114] on video at bounding box center [222, 73] width 353 height 177
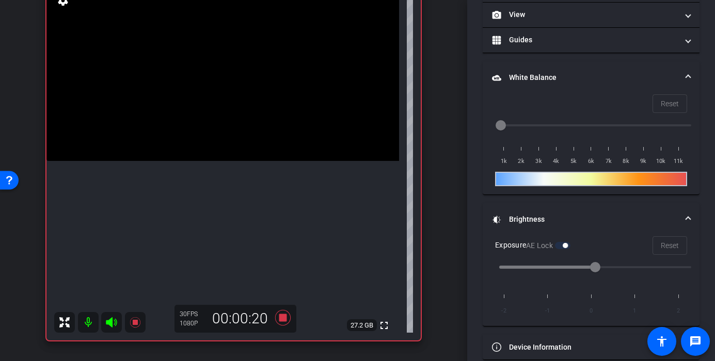
click at [255, 127] on video at bounding box center [222, 73] width 353 height 177
click at [181, 120] on video at bounding box center [222, 73] width 353 height 177
click at [283, 316] on icon at bounding box center [282, 317] width 15 height 15
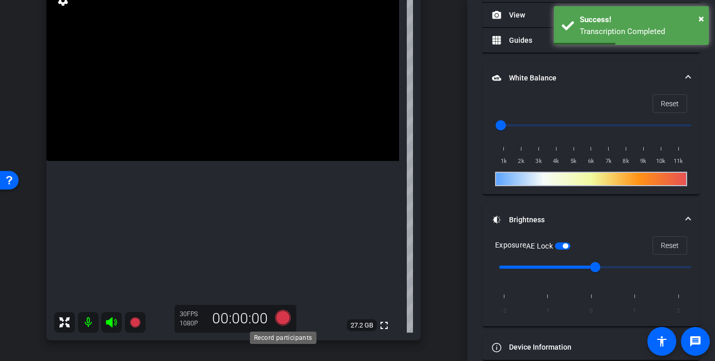
click at [278, 320] on icon at bounding box center [282, 317] width 15 height 15
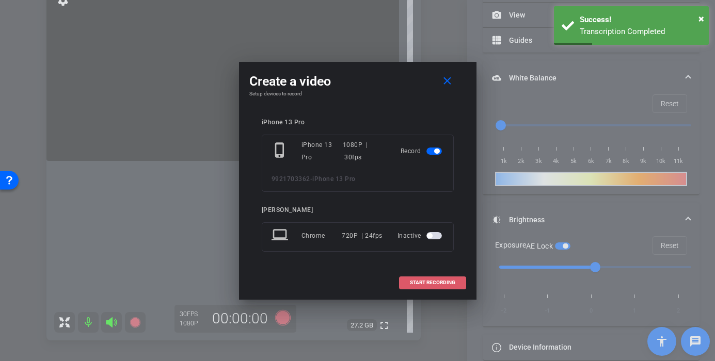
click at [407, 285] on span at bounding box center [433, 282] width 66 height 25
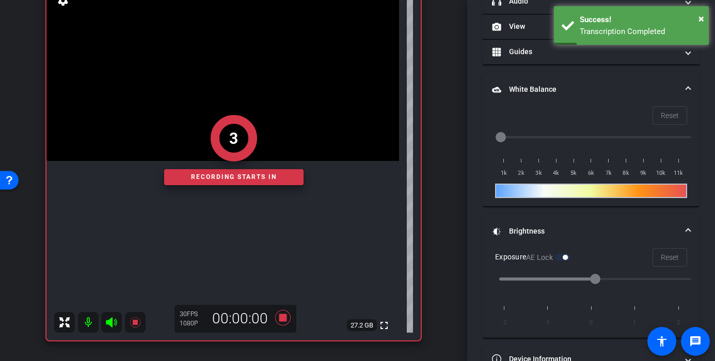
scroll to position [159, 0]
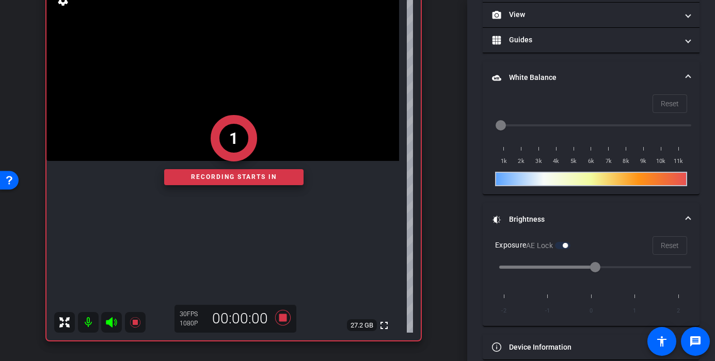
click at [180, 134] on div "1" at bounding box center [233, 138] width 139 height 46
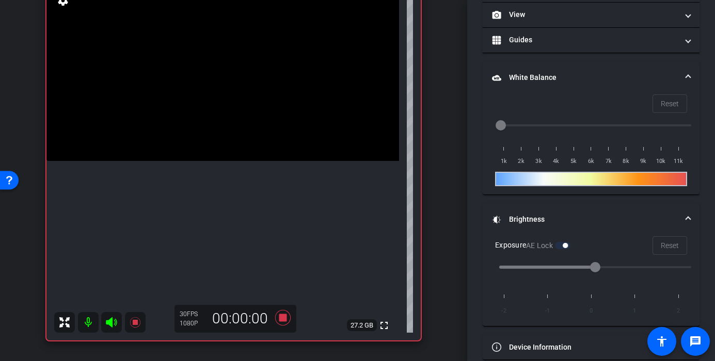
click at [191, 134] on video at bounding box center [222, 73] width 353 height 177
click at [275, 140] on video at bounding box center [222, 73] width 353 height 177
click at [270, 126] on video at bounding box center [222, 73] width 353 height 177
click at [281, 317] on icon at bounding box center [282, 317] width 15 height 15
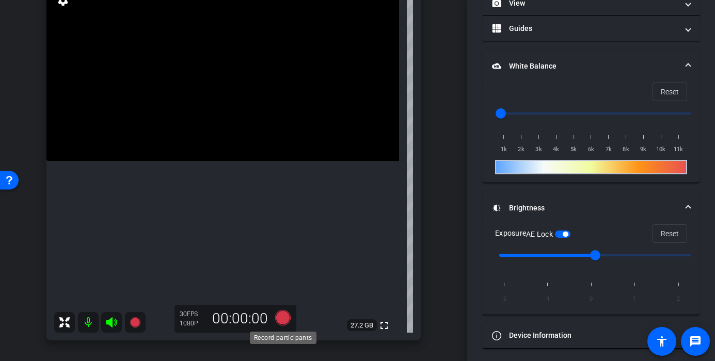
scroll to position [147, 0]
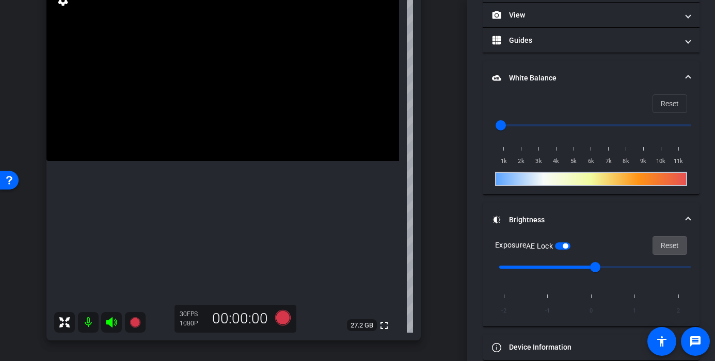
click at [662, 242] on span "Reset" at bounding box center [670, 246] width 18 height 20
click at [226, 161] on video at bounding box center [222, 73] width 353 height 177
click at [225, 160] on video at bounding box center [222, 73] width 353 height 177
click at [256, 161] on video at bounding box center [222, 73] width 353 height 177
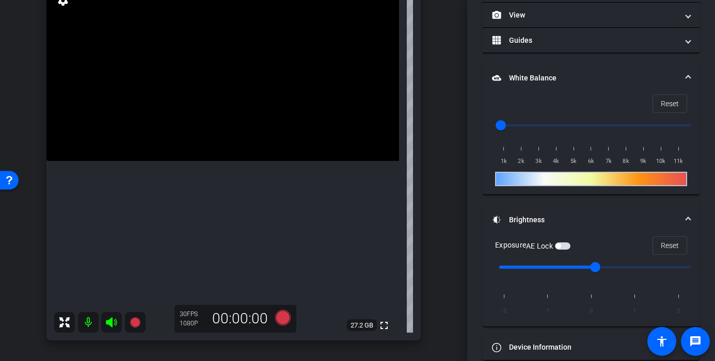
drag, startPoint x: 256, startPoint y: 186, endPoint x: 245, endPoint y: 186, distance: 11.4
click at [255, 161] on video at bounding box center [222, 73] width 353 height 177
click at [243, 161] on video at bounding box center [222, 73] width 353 height 177
click at [569, 246] on span "button" at bounding box center [562, 246] width 15 height 7
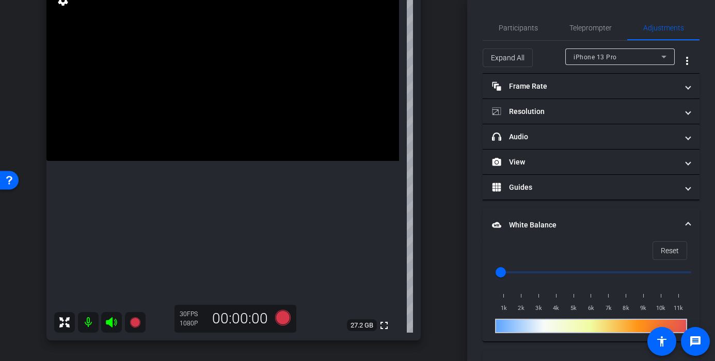
scroll to position [147, 0]
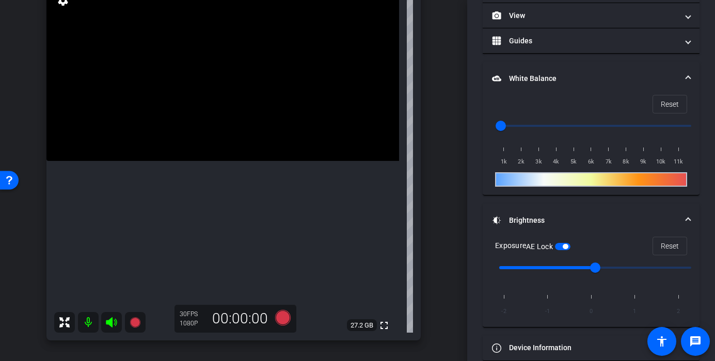
click at [202, 161] on video at bounding box center [222, 73] width 353 height 177
click at [220, 161] on video at bounding box center [222, 73] width 353 height 177
click at [561, 247] on span "button" at bounding box center [562, 246] width 15 height 7
click at [664, 247] on span "Reset" at bounding box center [670, 246] width 18 height 20
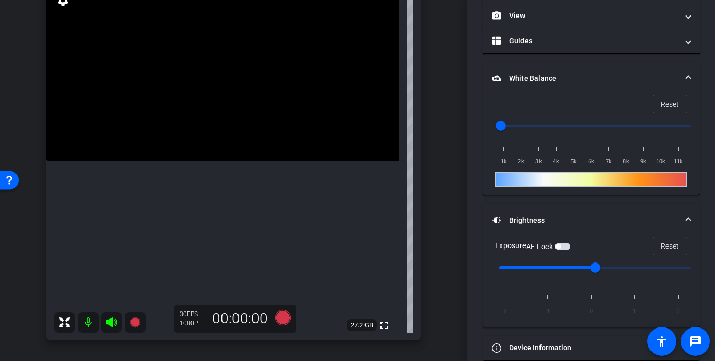
click at [552, 275] on input "range" at bounding box center [595, 268] width 214 height 23
click at [161, 161] on video at bounding box center [222, 73] width 353 height 177
click at [223, 161] on video at bounding box center [222, 73] width 353 height 177
click at [241, 161] on video at bounding box center [222, 73] width 353 height 177
click at [565, 248] on span "button" at bounding box center [562, 246] width 15 height 7
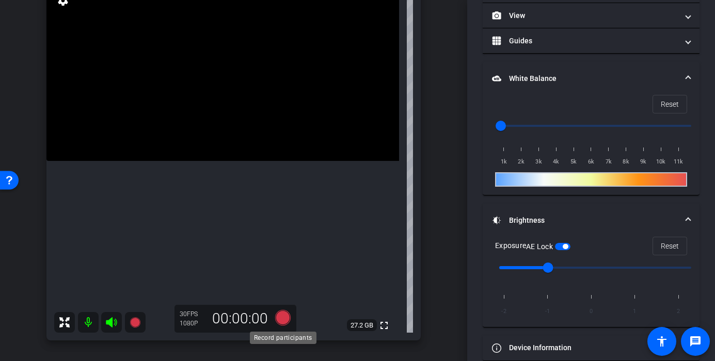
click at [283, 325] on icon at bounding box center [282, 318] width 25 height 19
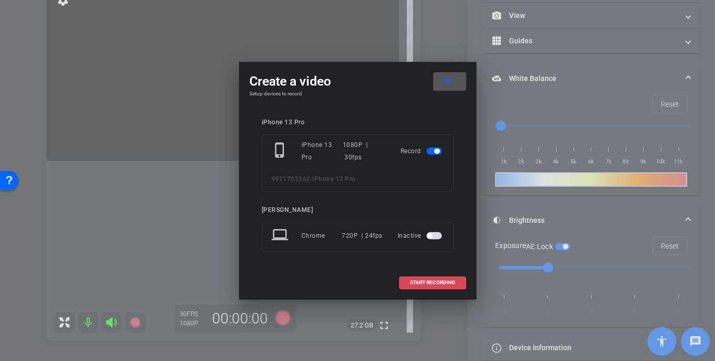
click at [422, 285] on span "START RECORDING" at bounding box center [432, 282] width 45 height 5
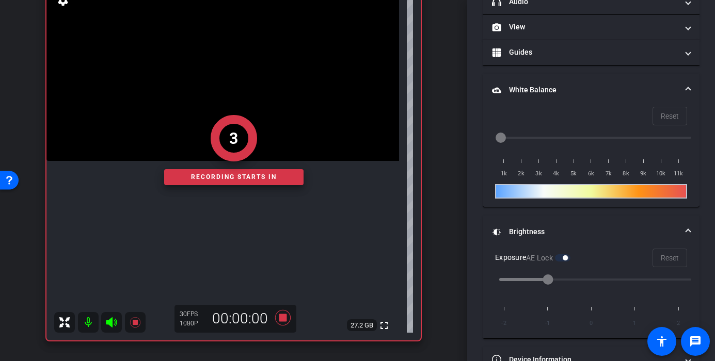
scroll to position [158, 0]
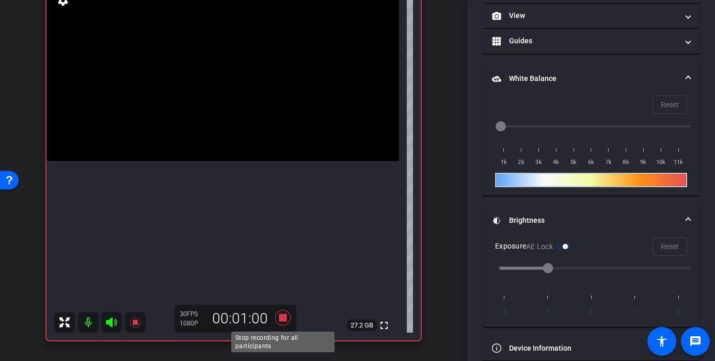
click at [276, 320] on icon at bounding box center [282, 318] width 25 height 19
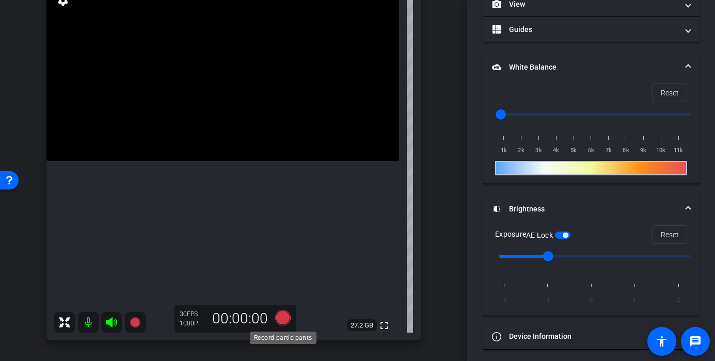
scroll to position [147, 0]
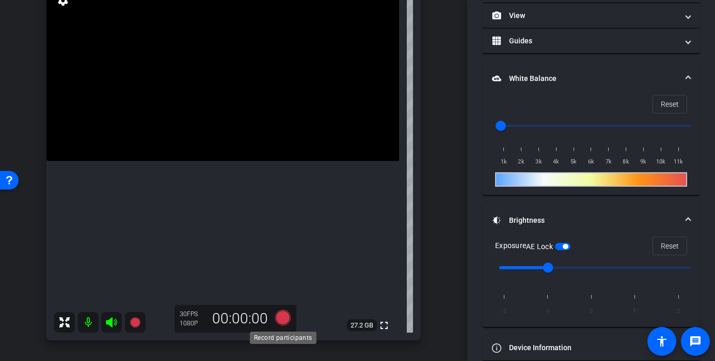
click at [276, 320] on icon at bounding box center [282, 317] width 15 height 15
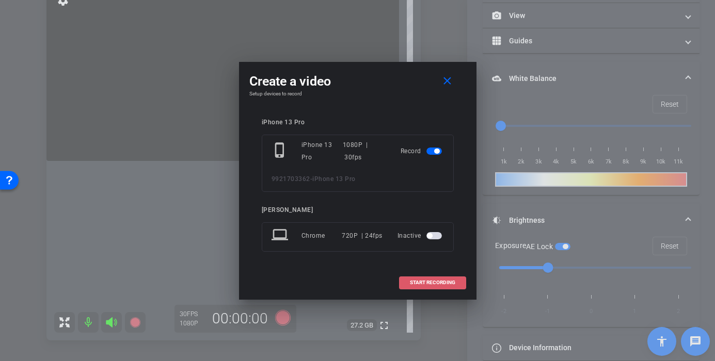
click at [403, 282] on span at bounding box center [433, 282] width 66 height 25
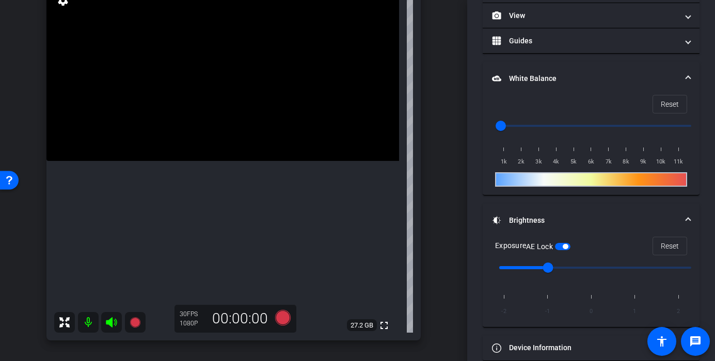
scroll to position [158, 0]
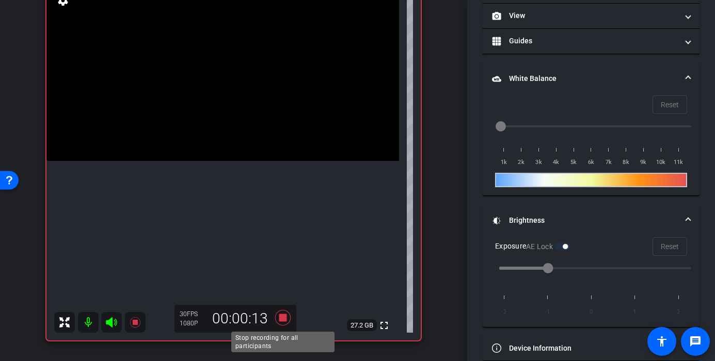
click at [283, 317] on icon at bounding box center [282, 317] width 15 height 15
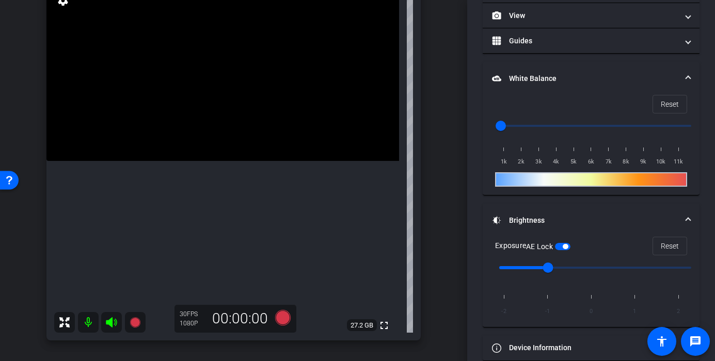
click at [264, 161] on video at bounding box center [222, 73] width 353 height 177
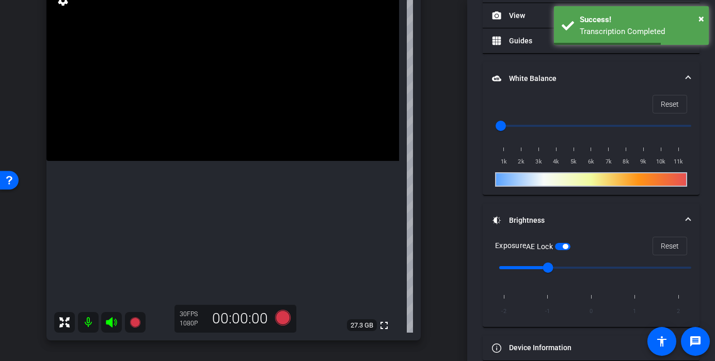
click at [242, 161] on video at bounding box center [222, 73] width 353 height 177
click at [248, 161] on video at bounding box center [222, 73] width 353 height 177
click at [683, 233] on mat-expansion-panel-header "Brightness" at bounding box center [591, 220] width 217 height 33
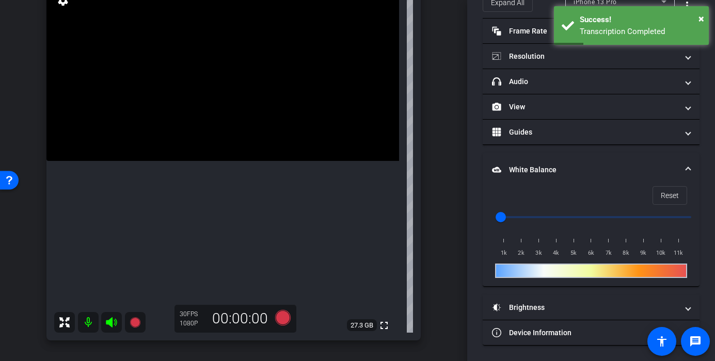
scroll to position [55, 0]
click at [662, 255] on span "10k" at bounding box center [661, 253] width 18 height 10
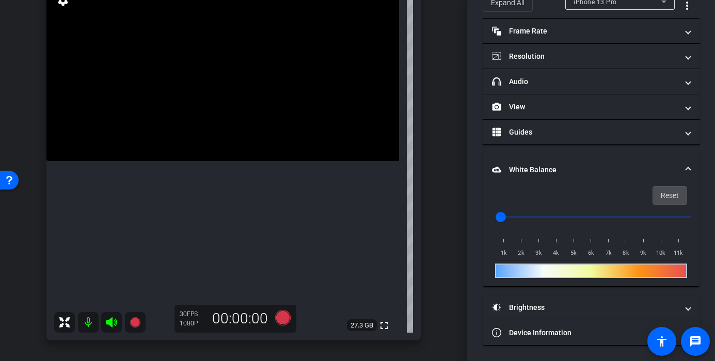
click at [668, 200] on span "Reset" at bounding box center [670, 196] width 18 height 20
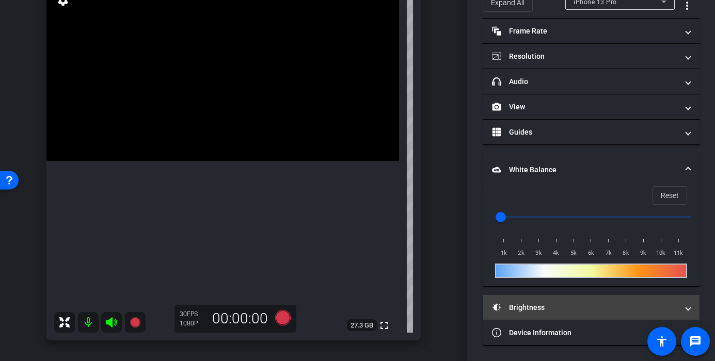
click at [650, 305] on mat-panel-title "Brightness" at bounding box center [585, 307] width 186 height 11
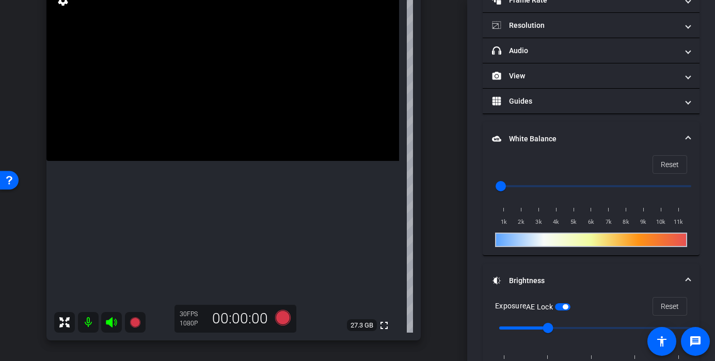
scroll to position [106, 0]
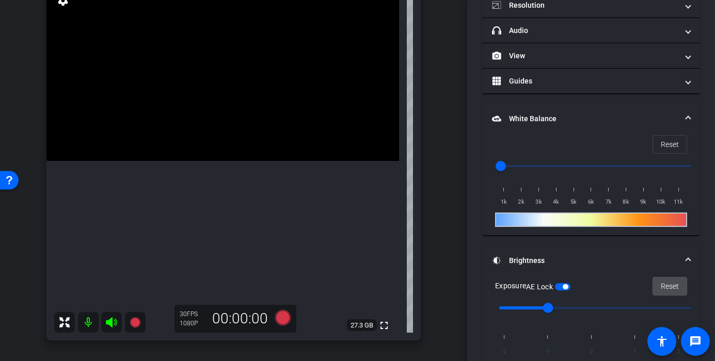
click at [666, 284] on span "Reset" at bounding box center [670, 287] width 18 height 20
click at [666, 287] on span "Reset" at bounding box center [670, 287] width 18 height 20
click at [560, 286] on span "button" at bounding box center [557, 286] width 5 height 5
click at [199, 161] on video at bounding box center [222, 73] width 353 height 177
click at [250, 161] on video at bounding box center [222, 73] width 353 height 177
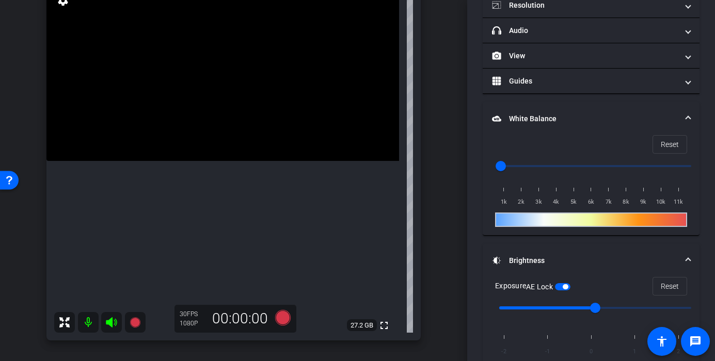
click at [242, 161] on video at bounding box center [222, 73] width 353 height 177
click at [259, 161] on video at bounding box center [222, 73] width 353 height 177
click at [255, 161] on video at bounding box center [222, 73] width 353 height 177
click at [243, 161] on video at bounding box center [222, 73] width 353 height 177
click at [545, 309] on input "range" at bounding box center [595, 308] width 214 height 23
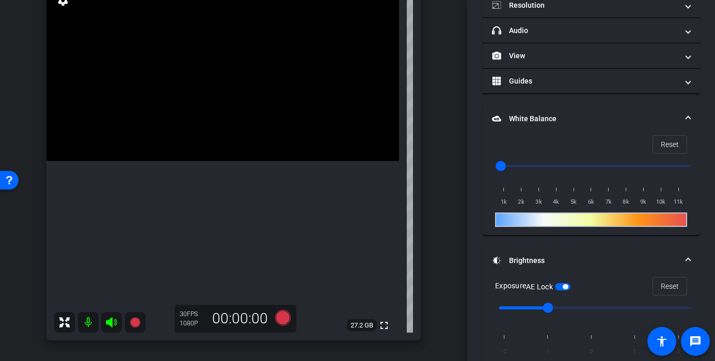
click at [276, 161] on video at bounding box center [222, 73] width 353 height 177
click at [255, 161] on video at bounding box center [222, 73] width 353 height 177
click at [282, 321] on icon at bounding box center [282, 317] width 15 height 15
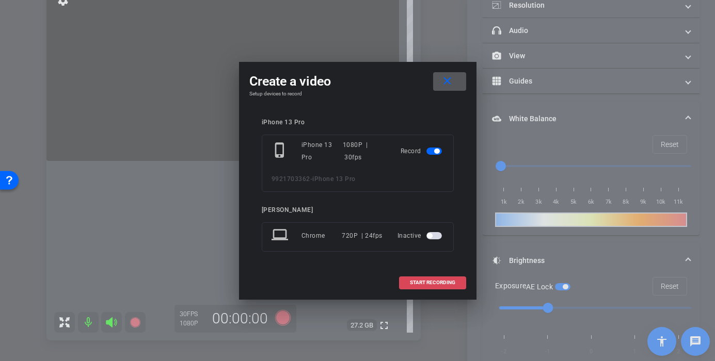
click at [408, 282] on span at bounding box center [433, 282] width 66 height 25
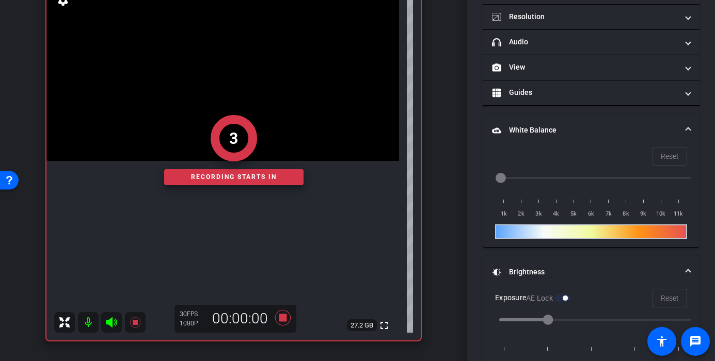
scroll to position [118, 0]
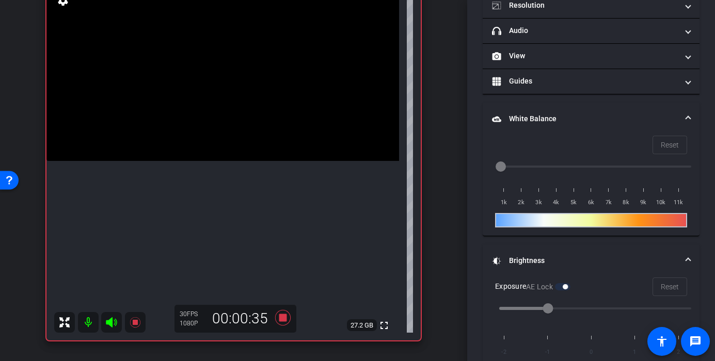
click at [194, 161] on video at bounding box center [222, 73] width 353 height 177
click at [285, 322] on icon at bounding box center [282, 317] width 15 height 15
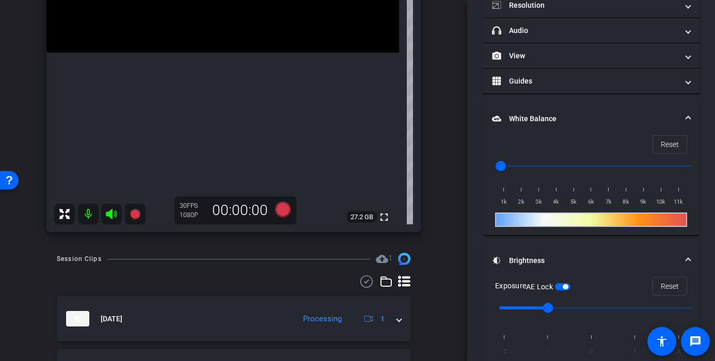
scroll to position [306, 0]
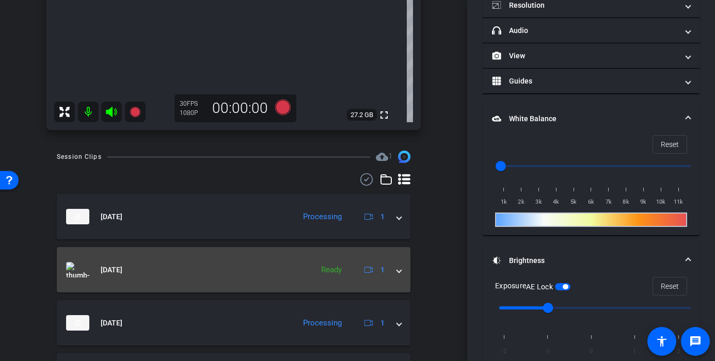
click at [402, 269] on mat-expansion-panel-header "Sep 5, 2025 Ready 1" at bounding box center [234, 269] width 354 height 45
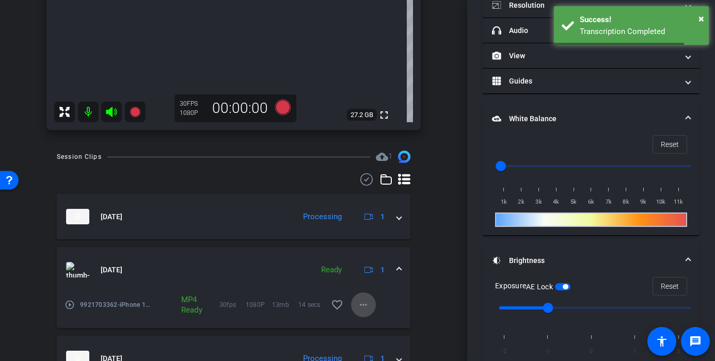
click at [361, 309] on mat-icon "more_horiz" at bounding box center [363, 305] width 12 height 12
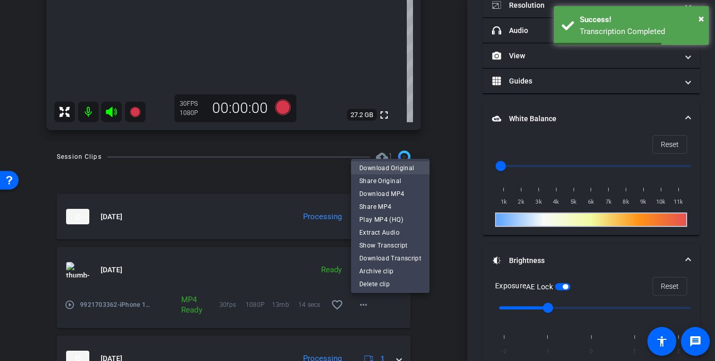
click at [402, 164] on span "Download Original" at bounding box center [390, 168] width 62 height 12
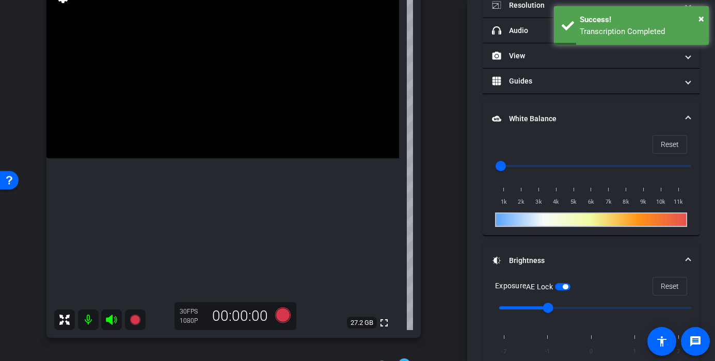
scroll to position [101, 0]
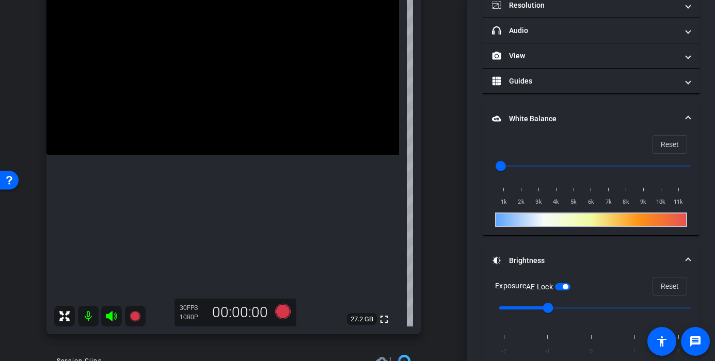
click at [178, 125] on video at bounding box center [222, 66] width 353 height 177
click at [283, 312] on icon at bounding box center [282, 311] width 15 height 15
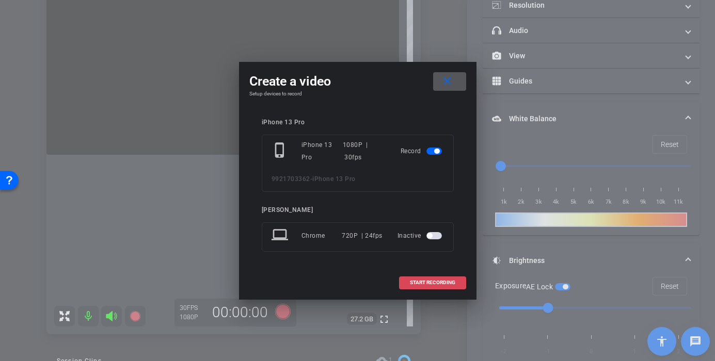
click at [446, 287] on span at bounding box center [433, 282] width 66 height 25
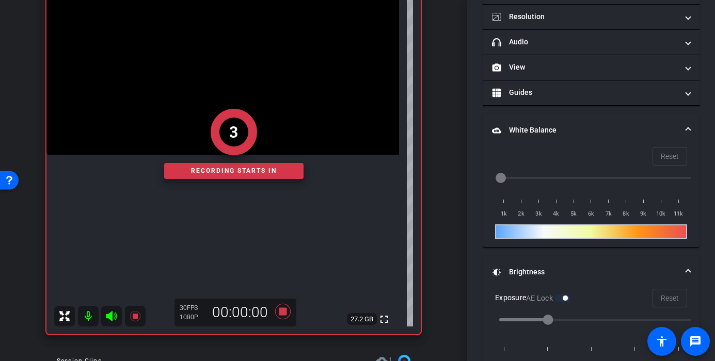
scroll to position [118, 0]
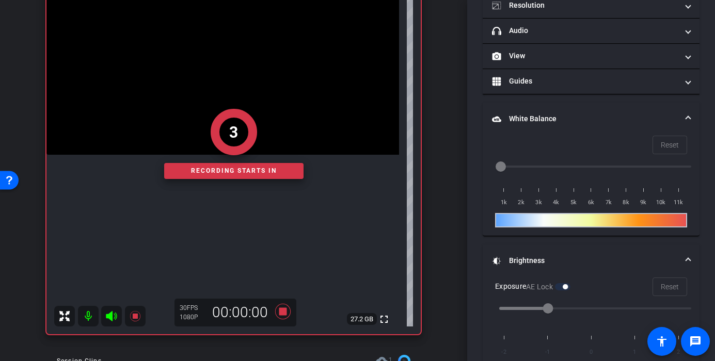
click at [213, 168] on div "Recording starts in" at bounding box center [233, 171] width 139 height 16
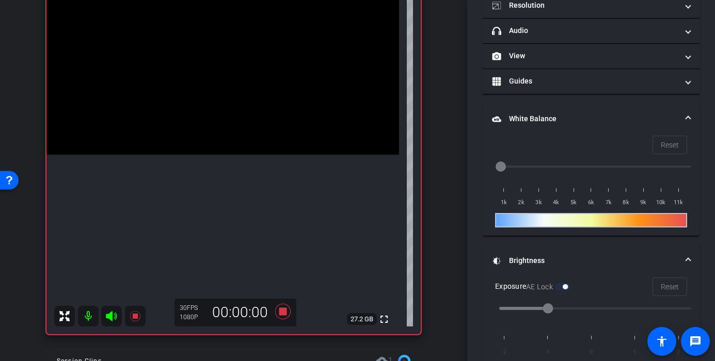
click at [216, 155] on video at bounding box center [222, 66] width 353 height 177
click at [232, 155] on video at bounding box center [222, 66] width 353 height 177
click at [227, 155] on video at bounding box center [222, 66] width 353 height 177
click at [278, 308] on icon at bounding box center [282, 311] width 25 height 19
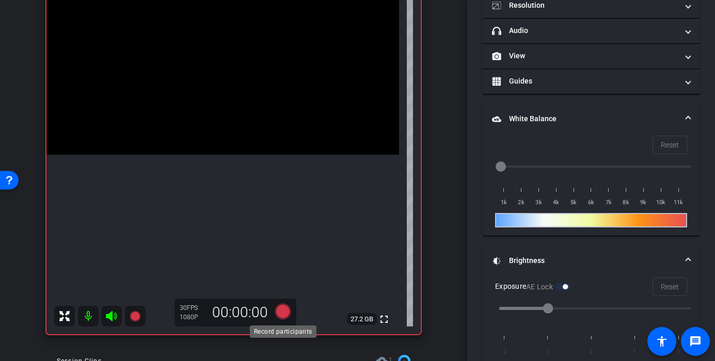
scroll to position [106, 0]
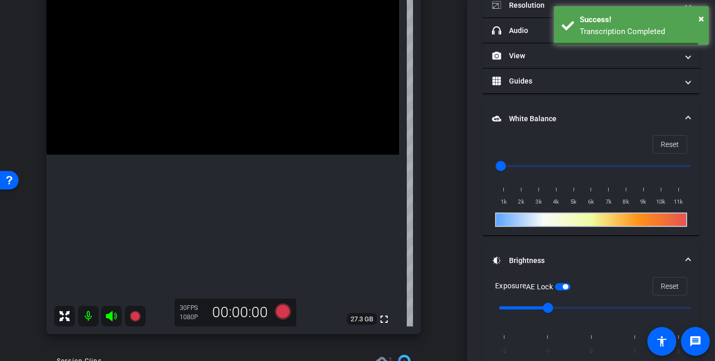
click at [286, 300] on div "30 FPS 1080P 00:00:00" at bounding box center [235, 313] width 122 height 28
click at [283, 313] on icon at bounding box center [282, 311] width 15 height 15
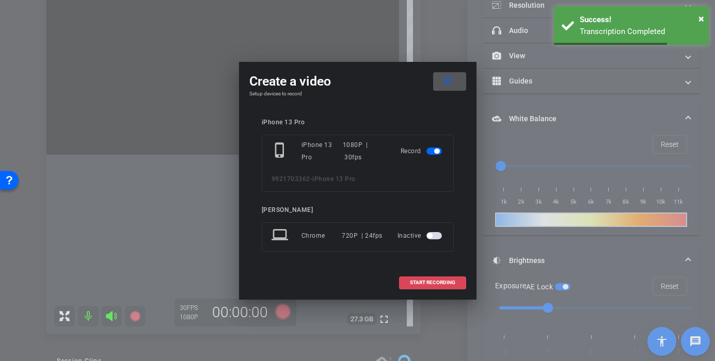
click at [425, 283] on span "START RECORDING" at bounding box center [432, 282] width 45 height 5
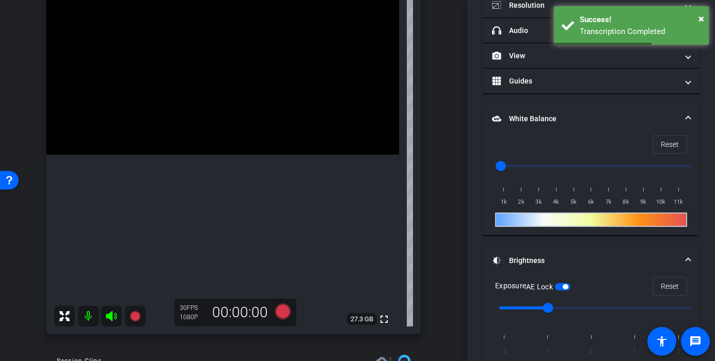
scroll to position [118, 0]
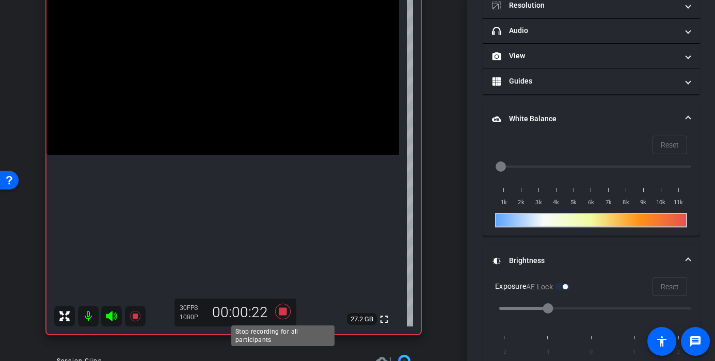
click at [281, 316] on icon at bounding box center [282, 311] width 25 height 19
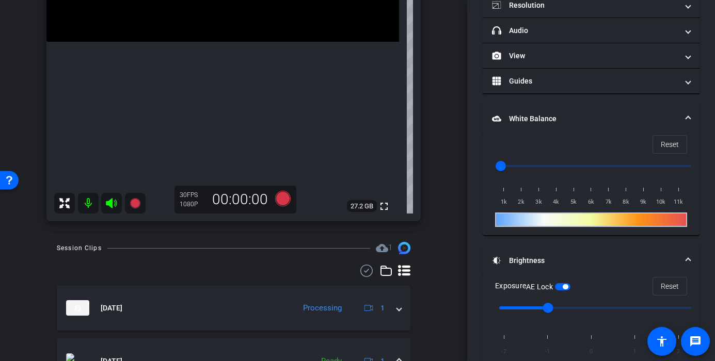
scroll to position [215, 0]
click at [665, 287] on span "Reset" at bounding box center [670, 287] width 18 height 20
type input "0"
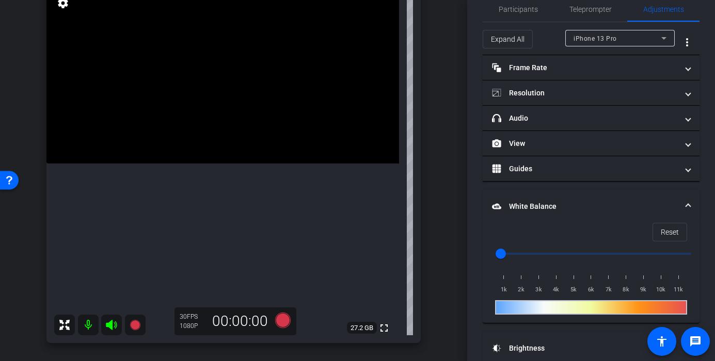
scroll to position [14, 0]
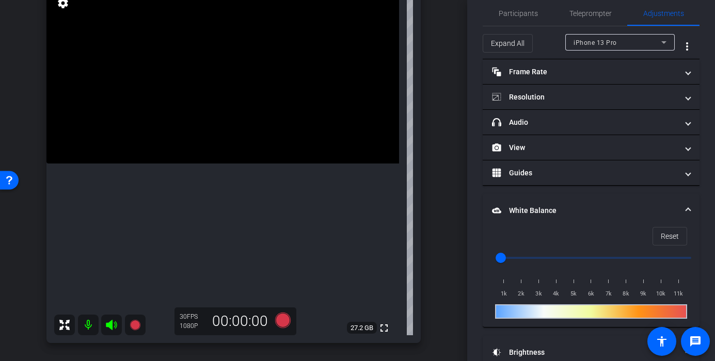
click at [586, 41] on span "iPhone 13 Pro" at bounding box center [594, 42] width 43 height 7
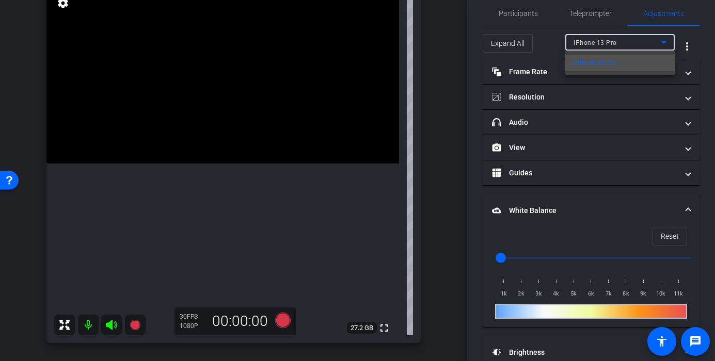
click at [586, 41] on div at bounding box center [357, 180] width 715 height 361
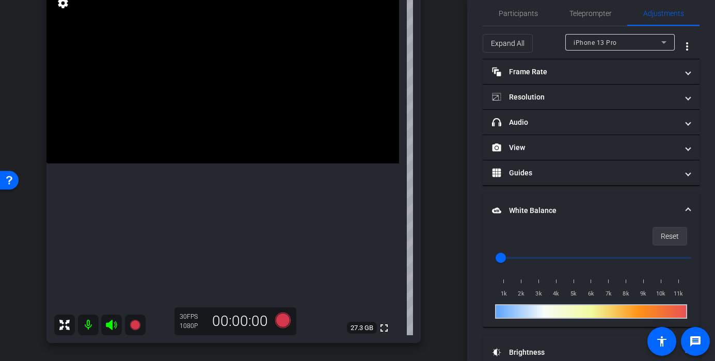
click at [664, 238] on span "Reset" at bounding box center [670, 237] width 18 height 20
click at [257, 148] on video at bounding box center [222, 75] width 353 height 177
click at [253, 164] on video at bounding box center [222, 75] width 353 height 177
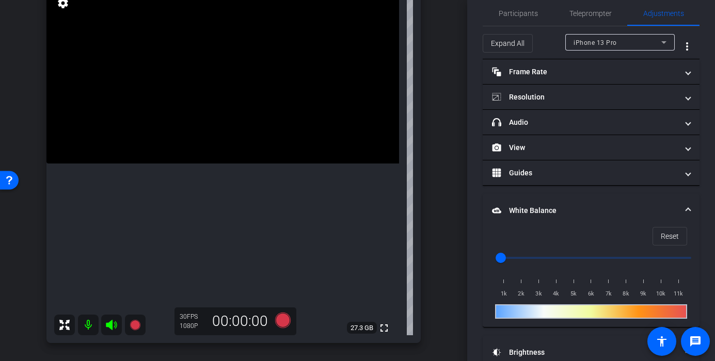
click at [241, 164] on video at bounding box center [222, 75] width 353 height 177
click at [241, 156] on video at bounding box center [222, 75] width 353 height 177
click at [230, 164] on video at bounding box center [222, 75] width 353 height 177
click at [672, 243] on span "Reset" at bounding box center [670, 237] width 18 height 20
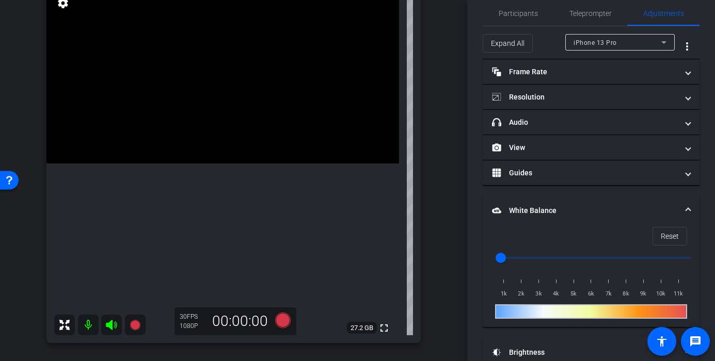
scroll to position [162, 0]
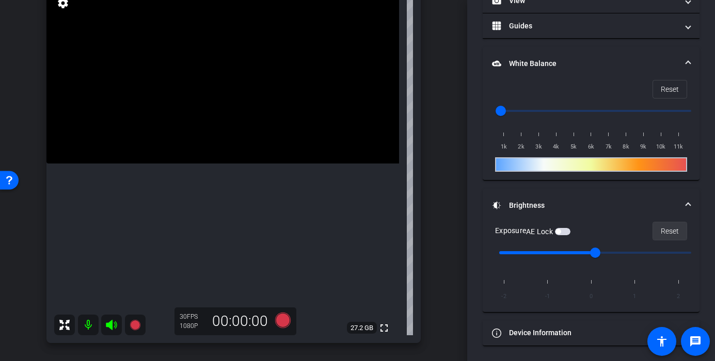
click at [661, 230] on span "Reset" at bounding box center [670, 231] width 18 height 20
click at [237, 164] on video at bounding box center [222, 75] width 353 height 177
click at [226, 164] on video at bounding box center [222, 75] width 353 height 177
click at [214, 164] on video at bounding box center [222, 75] width 353 height 177
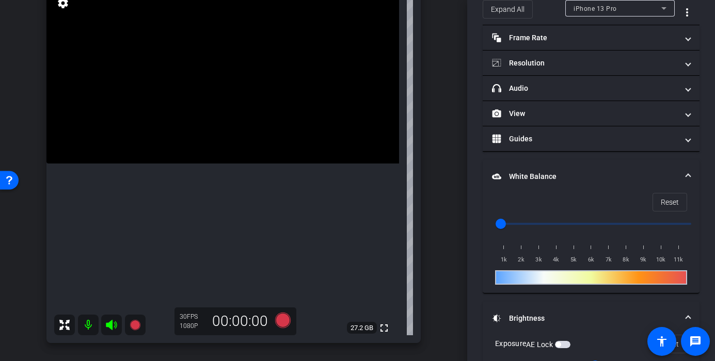
scroll to position [0, 0]
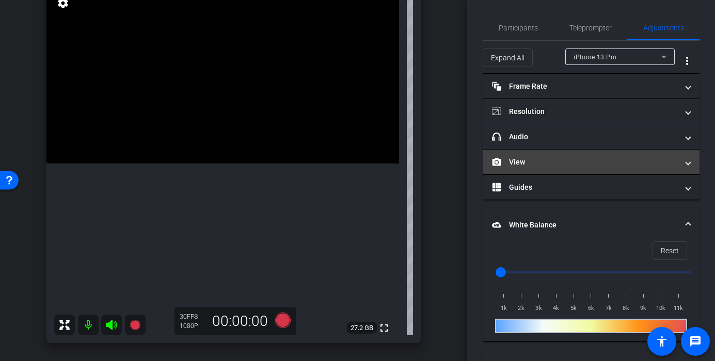
click at [529, 168] on mat-expansion-panel-header "View" at bounding box center [591, 162] width 217 height 25
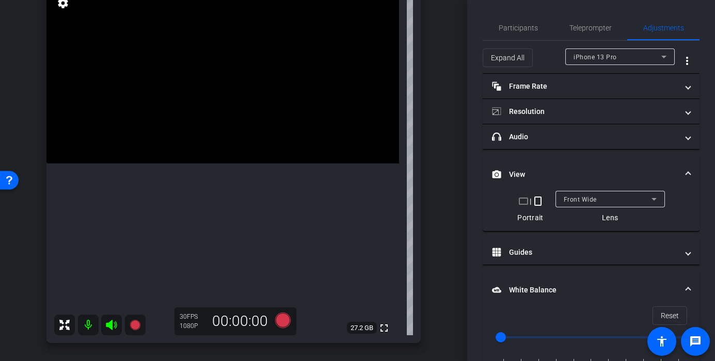
click at [590, 200] on span "Front Wide" at bounding box center [580, 199] width 33 height 7
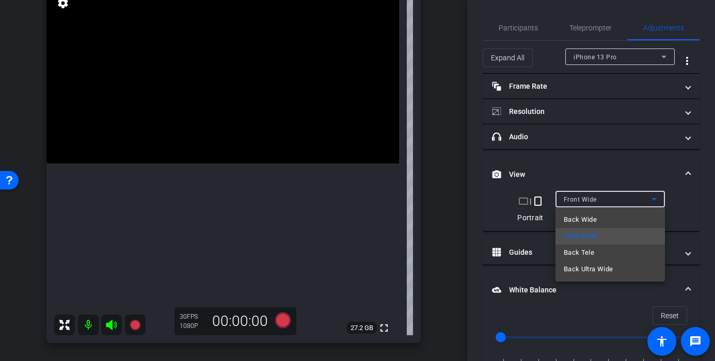
click at [596, 224] on span "Back Wide" at bounding box center [580, 220] width 33 height 12
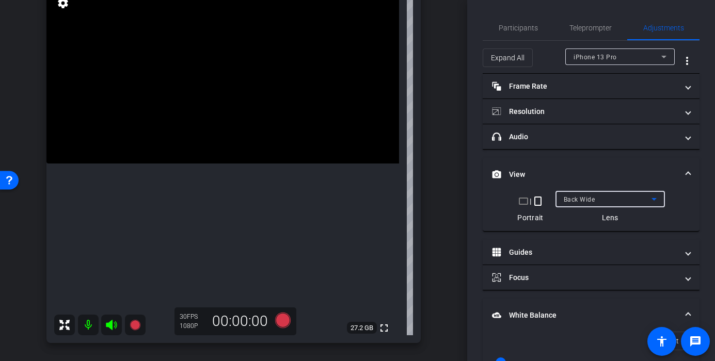
click at [180, 164] on video at bounding box center [222, 75] width 353 height 177
click at [216, 149] on video at bounding box center [222, 75] width 353 height 177
click at [189, 148] on video at bounding box center [222, 75] width 353 height 177
click at [212, 137] on video at bounding box center [222, 75] width 353 height 177
click at [219, 137] on div at bounding box center [212, 137] width 26 height 26
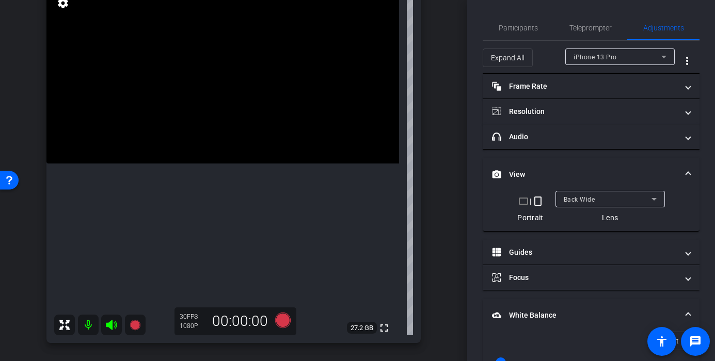
click at [232, 137] on video at bounding box center [222, 75] width 353 height 177
click at [231, 123] on video at bounding box center [222, 75] width 353 height 177
click at [238, 70] on video at bounding box center [222, 75] width 353 height 177
click at [236, 132] on video at bounding box center [222, 75] width 353 height 177
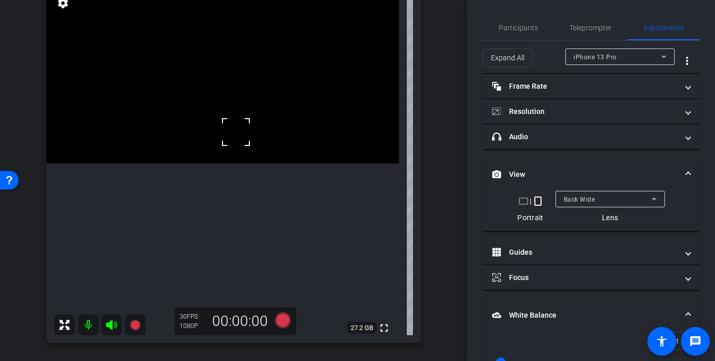
click at [236, 132] on div at bounding box center [236, 132] width 26 height 26
click at [267, 164] on video at bounding box center [222, 75] width 353 height 177
click at [231, 164] on video at bounding box center [222, 75] width 353 height 177
click at [213, 164] on video at bounding box center [222, 75] width 353 height 177
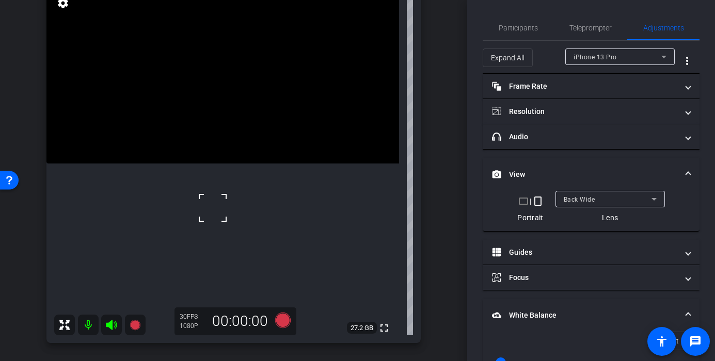
click at [213, 208] on div at bounding box center [213, 208] width 26 height 26
click at [177, 164] on video at bounding box center [222, 75] width 353 height 177
click at [217, 164] on video at bounding box center [222, 75] width 353 height 177
click at [248, 147] on video at bounding box center [222, 75] width 353 height 177
click at [247, 148] on div at bounding box center [248, 147] width 26 height 26
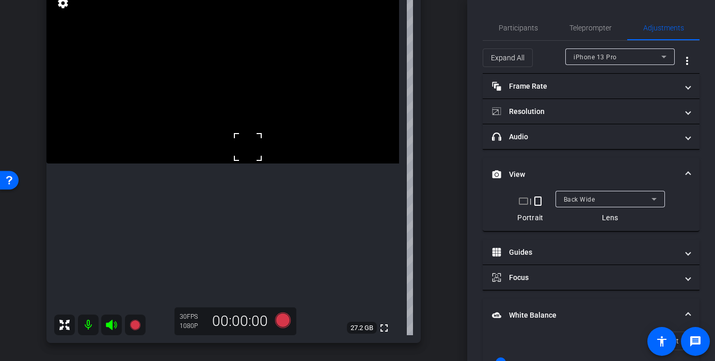
click at [247, 148] on div at bounding box center [248, 147] width 26 height 26
click at [246, 164] on video at bounding box center [222, 75] width 353 height 177
click at [225, 156] on video at bounding box center [222, 75] width 353 height 177
click at [281, 319] on icon at bounding box center [282, 320] width 15 height 15
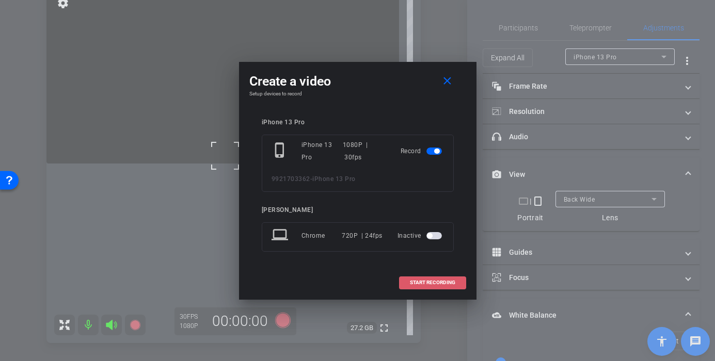
click at [455, 281] on span at bounding box center [433, 282] width 66 height 25
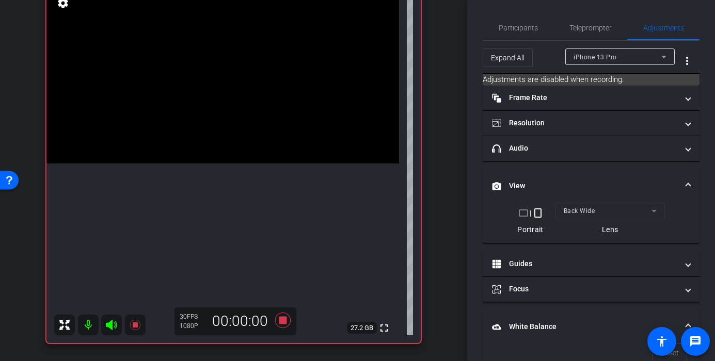
click at [234, 164] on video at bounding box center [222, 75] width 353 height 177
click at [233, 162] on video at bounding box center [222, 75] width 353 height 177
click at [258, 164] on video at bounding box center [222, 75] width 353 height 177
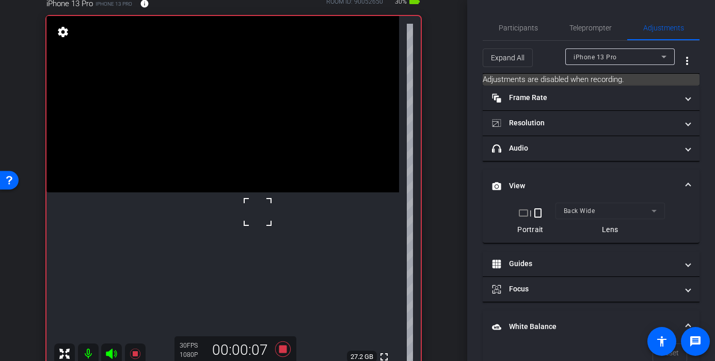
scroll to position [73, 0]
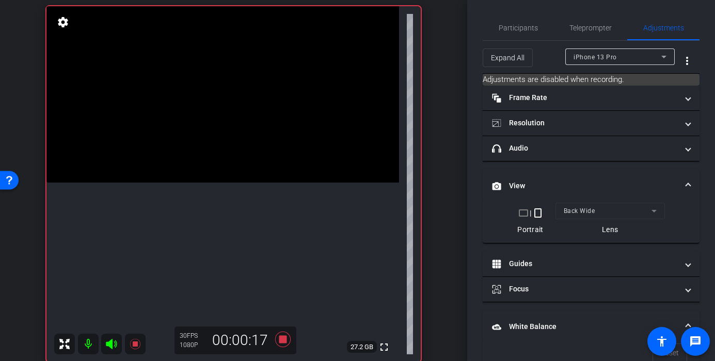
click at [201, 183] on video at bounding box center [222, 94] width 353 height 177
click at [245, 183] on video at bounding box center [222, 94] width 353 height 177
click at [246, 237] on div at bounding box center [245, 243] width 26 height 26
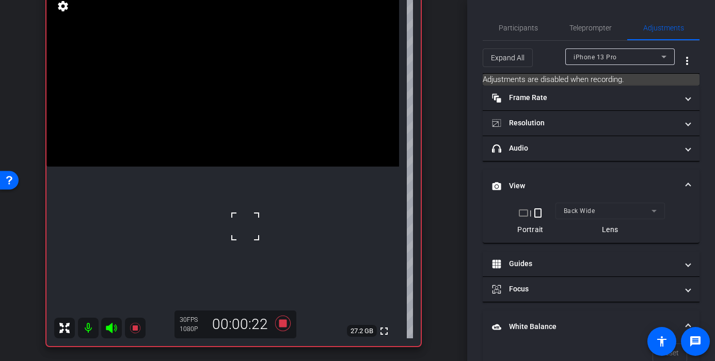
scroll to position [85, 0]
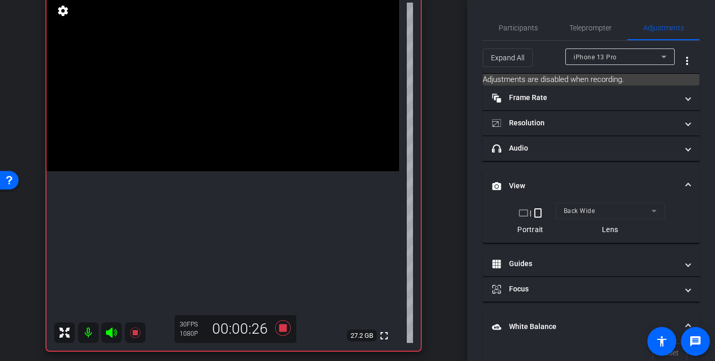
click at [256, 171] on video at bounding box center [222, 83] width 353 height 177
click at [264, 171] on video at bounding box center [222, 83] width 353 height 177
click at [266, 171] on video at bounding box center [222, 83] width 353 height 177
click at [266, 185] on div at bounding box center [266, 185] width 26 height 26
click at [265, 171] on video at bounding box center [222, 83] width 353 height 177
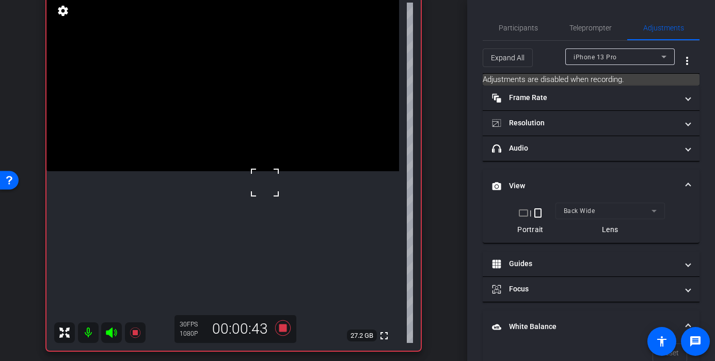
click at [265, 178] on div at bounding box center [265, 183] width 26 height 26
click at [261, 178] on div at bounding box center [265, 183] width 26 height 26
click at [181, 171] on video at bounding box center [222, 83] width 353 height 177
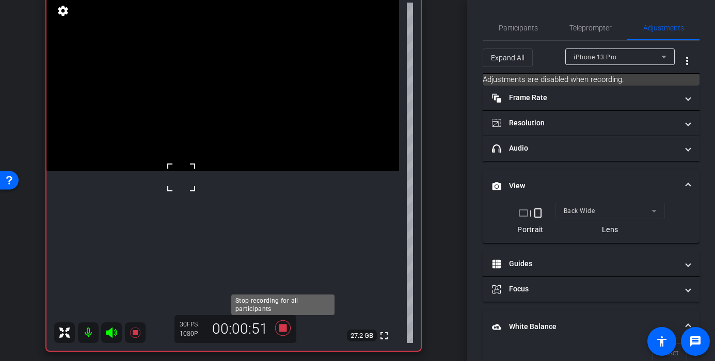
click at [277, 328] on icon at bounding box center [282, 328] width 25 height 19
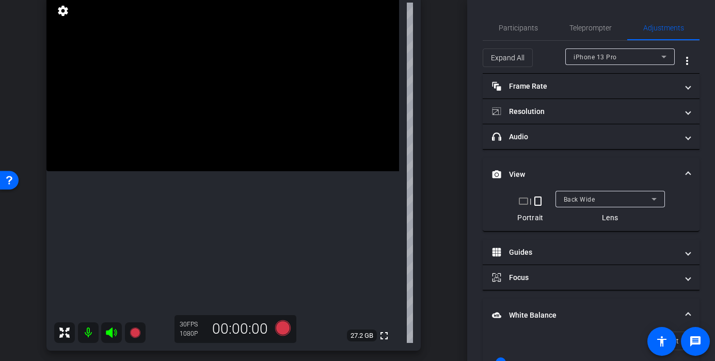
click at [257, 133] on video at bounding box center [222, 83] width 353 height 177
click at [223, 138] on video at bounding box center [222, 83] width 353 height 177
click at [223, 143] on div at bounding box center [224, 138] width 26 height 26
click at [222, 138] on video at bounding box center [222, 83] width 353 height 177
click at [222, 138] on div at bounding box center [223, 138] width 26 height 26
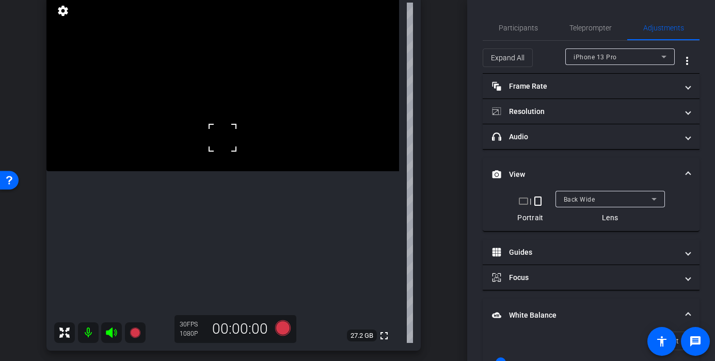
click at [225, 145] on div at bounding box center [223, 138] width 26 height 26
click at [238, 151] on video at bounding box center [222, 83] width 353 height 177
click at [258, 149] on video at bounding box center [222, 83] width 353 height 177
click at [250, 139] on div at bounding box center [258, 149] width 26 height 26
click at [230, 137] on video at bounding box center [222, 83] width 353 height 177
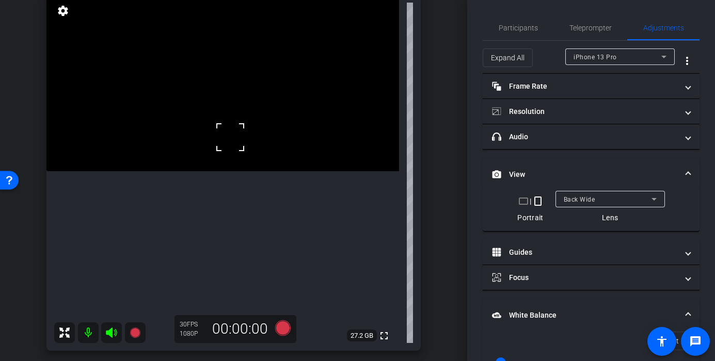
click at [206, 144] on video at bounding box center [222, 83] width 353 height 177
click at [255, 163] on video at bounding box center [222, 83] width 353 height 177
click at [264, 171] on video at bounding box center [222, 83] width 353 height 177
click at [264, 178] on div at bounding box center [264, 178] width 26 height 26
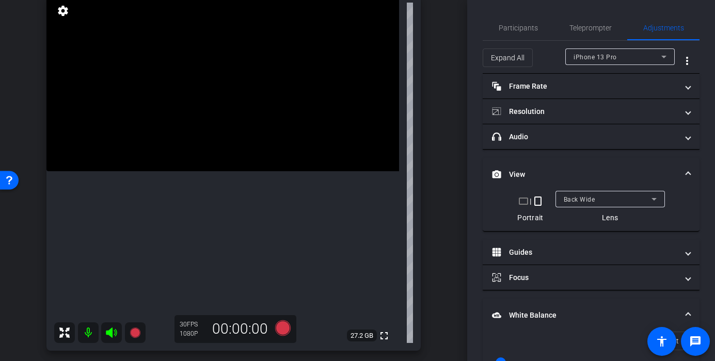
click at [277, 341] on div "30 FPS 1080P 00:00:00" at bounding box center [235, 329] width 122 height 28
click at [279, 336] on icon at bounding box center [282, 328] width 25 height 19
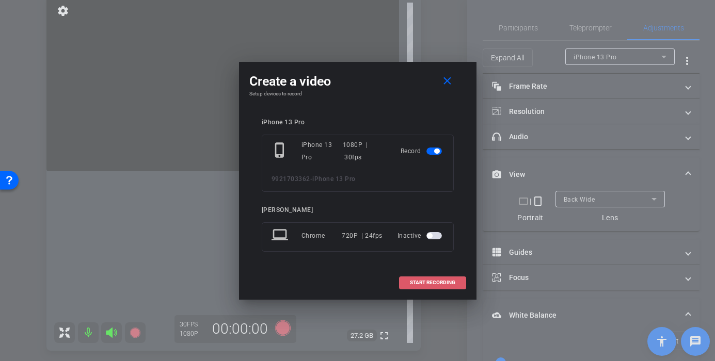
click at [405, 286] on span at bounding box center [433, 282] width 66 height 25
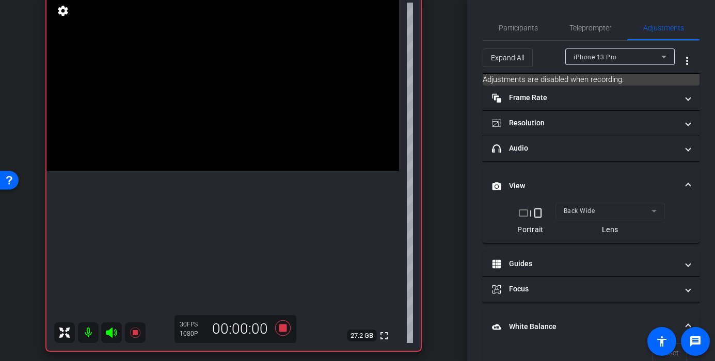
click at [259, 171] on video at bounding box center [222, 83] width 353 height 177
click at [165, 171] on video at bounding box center [222, 83] width 353 height 177
click at [278, 171] on video at bounding box center [222, 83] width 353 height 177
click at [271, 202] on div at bounding box center [278, 195] width 26 height 26
click at [286, 327] on icon at bounding box center [282, 328] width 25 height 19
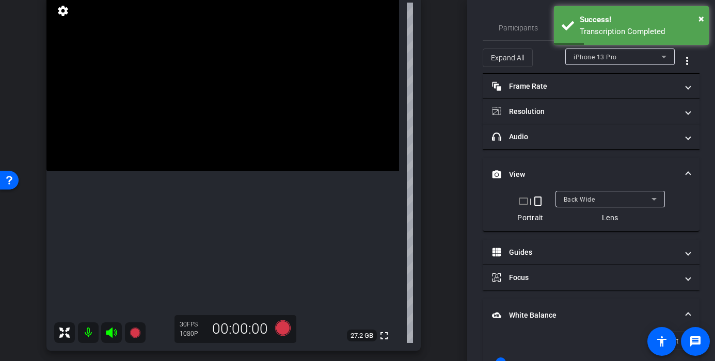
click at [228, 163] on video at bounding box center [222, 83] width 353 height 177
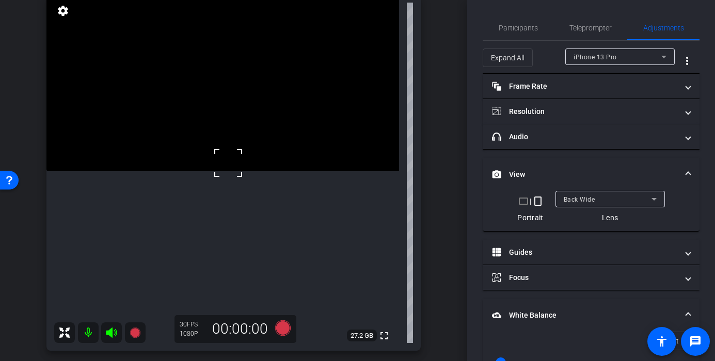
click at [228, 163] on div at bounding box center [228, 163] width 26 height 26
click at [250, 151] on video at bounding box center [222, 83] width 353 height 177
click at [237, 165] on video at bounding box center [222, 83] width 353 height 177
click at [224, 152] on span at bounding box center [224, 152] width 0 height 0
click at [283, 325] on icon at bounding box center [282, 328] width 15 height 15
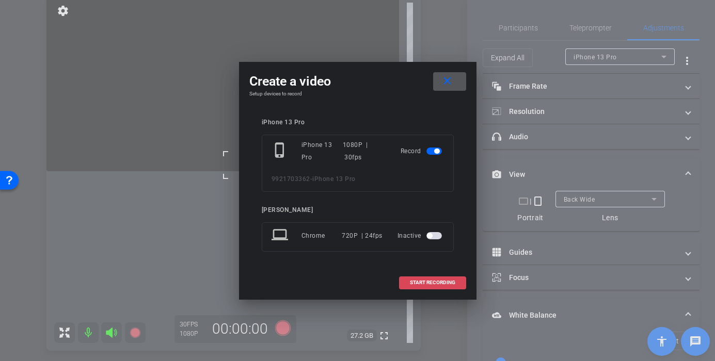
click at [423, 286] on span at bounding box center [433, 282] width 66 height 25
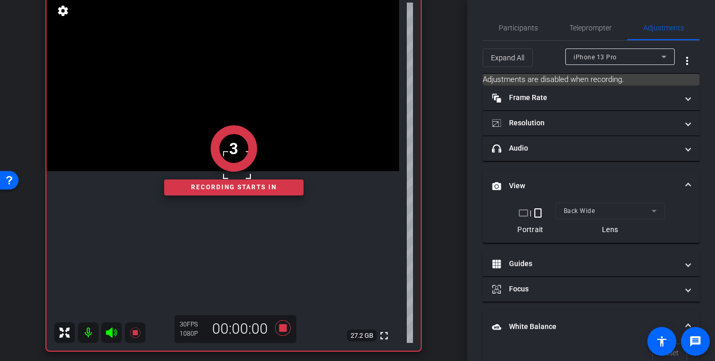
click at [261, 226] on div "3 Recording starts in" at bounding box center [233, 160] width 374 height 381
click at [255, 171] on video at bounding box center [222, 83] width 353 height 177
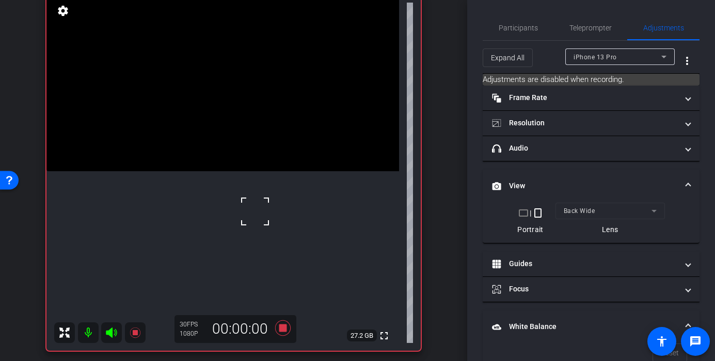
click at [171, 171] on video at bounding box center [222, 83] width 353 height 177
click at [171, 230] on div at bounding box center [171, 230] width 26 height 26
click at [182, 229] on div at bounding box center [171, 230] width 26 height 26
click at [186, 171] on video at bounding box center [222, 83] width 353 height 177
click at [186, 227] on div at bounding box center [186, 227] width 26 height 26
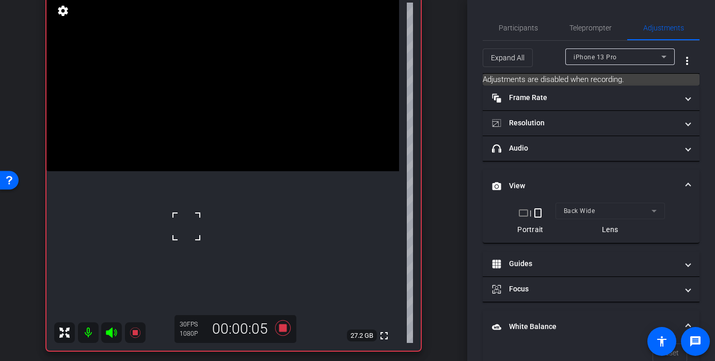
click at [170, 171] on video at bounding box center [222, 83] width 353 height 177
click at [190, 171] on video at bounding box center [222, 83] width 353 height 177
click at [178, 218] on div at bounding box center [190, 216] width 26 height 26
click at [178, 171] on video at bounding box center [222, 83] width 353 height 177
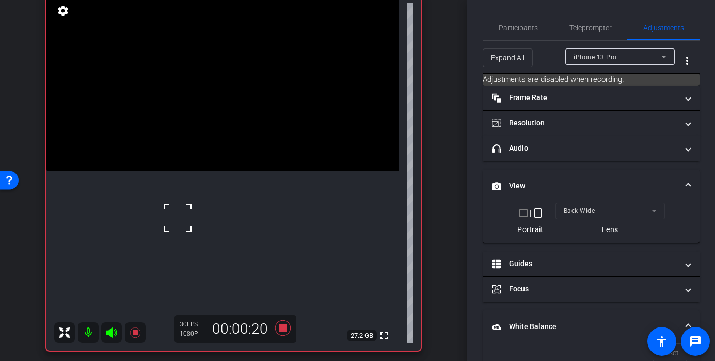
click at [173, 213] on div at bounding box center [178, 218] width 26 height 26
click at [181, 171] on video at bounding box center [222, 83] width 353 height 177
click at [283, 329] on icon at bounding box center [282, 328] width 15 height 15
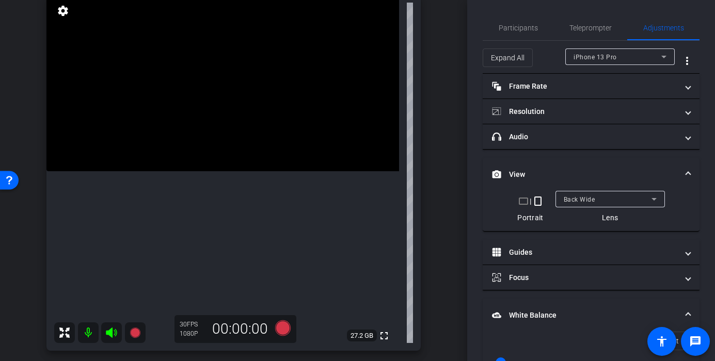
click at [586, 196] on span "Back Wide" at bounding box center [579, 199] width 31 height 7
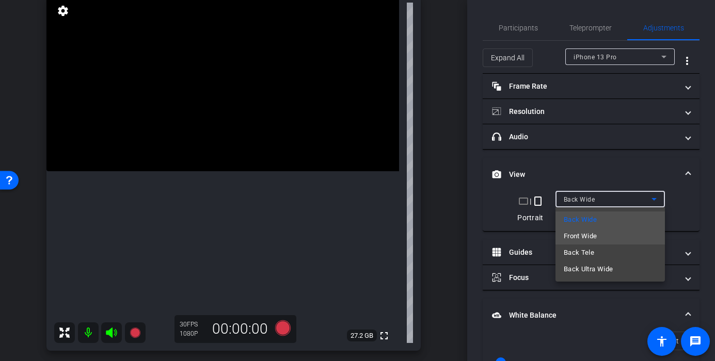
click at [585, 240] on span "Front Wide" at bounding box center [581, 236] width 34 height 12
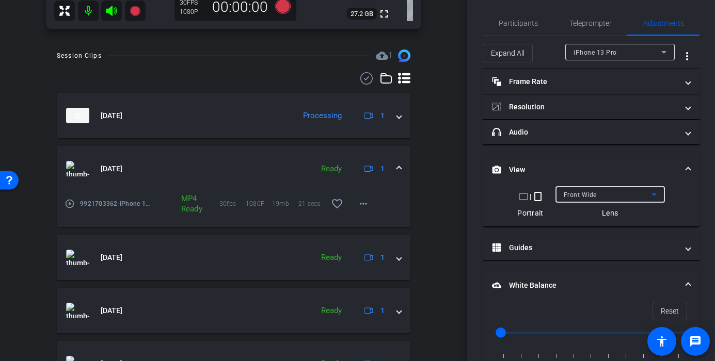
scroll to position [382, 0]
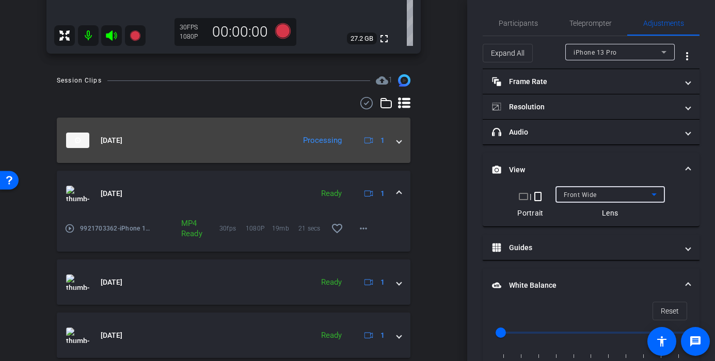
click at [398, 139] on span at bounding box center [399, 140] width 4 height 11
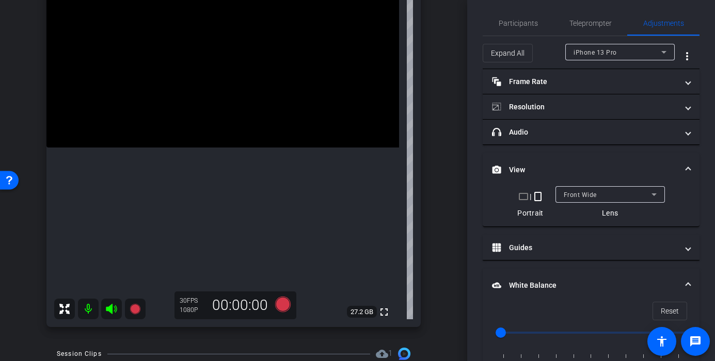
scroll to position [107, 0]
click at [505, 27] on span "Participants" at bounding box center [518, 23] width 39 height 7
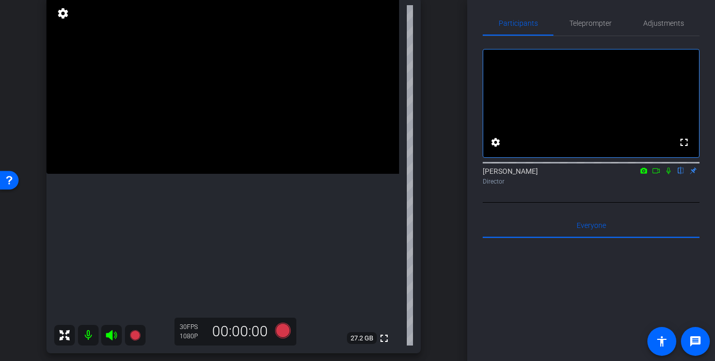
scroll to position [79, 0]
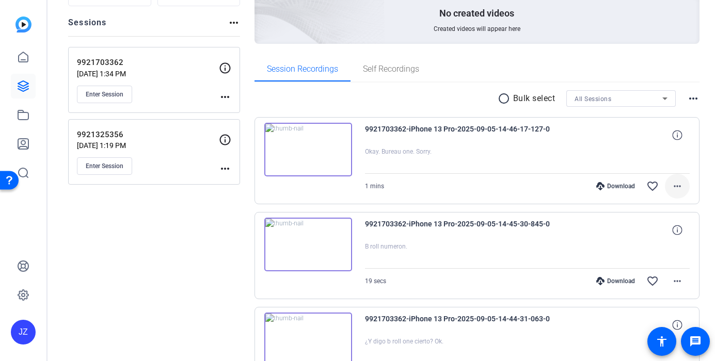
scroll to position [119, 0]
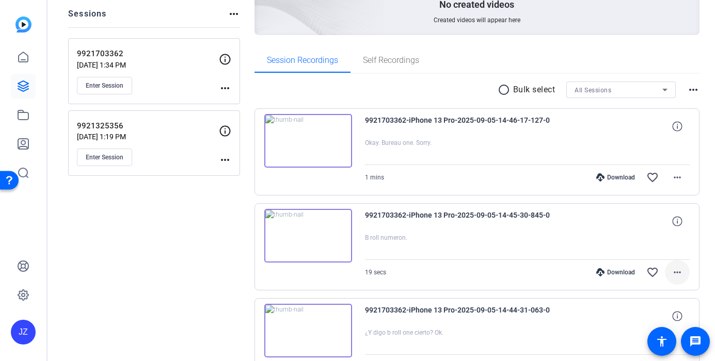
click at [683, 281] on span at bounding box center [677, 272] width 25 height 25
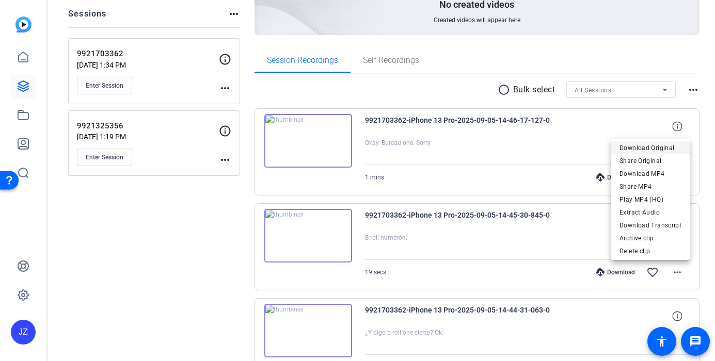
click at [643, 148] on span "Download Original" at bounding box center [650, 148] width 62 height 12
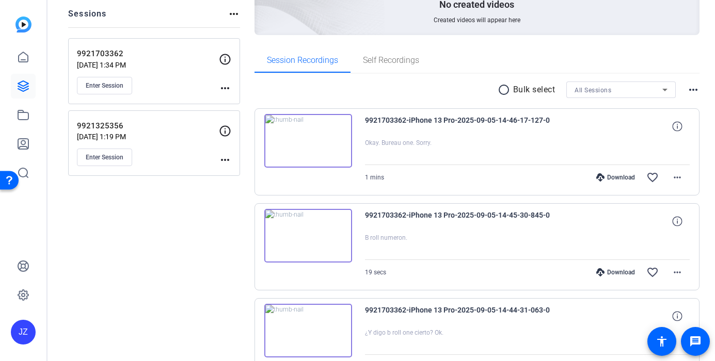
click at [162, 137] on p "[DATE] 1:19 PM" at bounding box center [148, 137] width 142 height 8
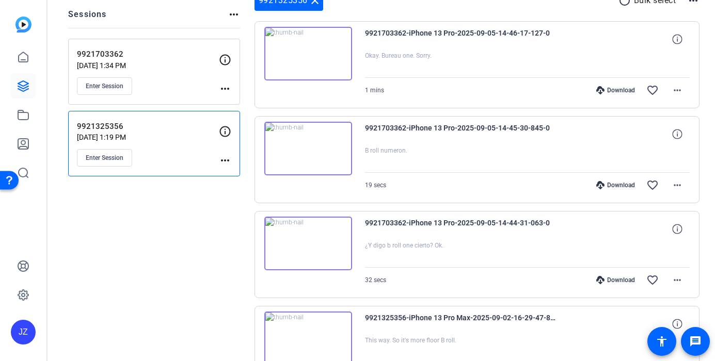
scroll to position [117, 0]
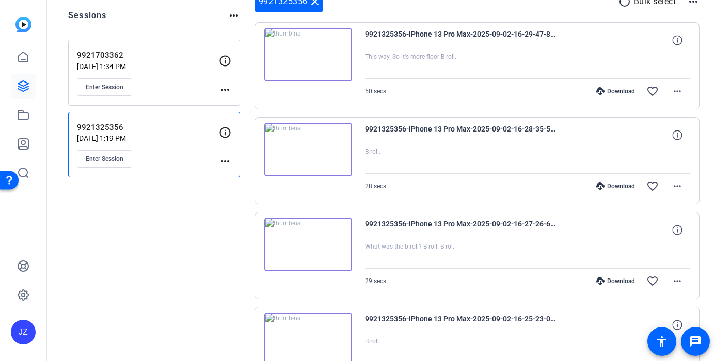
click at [153, 69] on p "[DATE] 1:34 PM" at bounding box center [148, 66] width 142 height 8
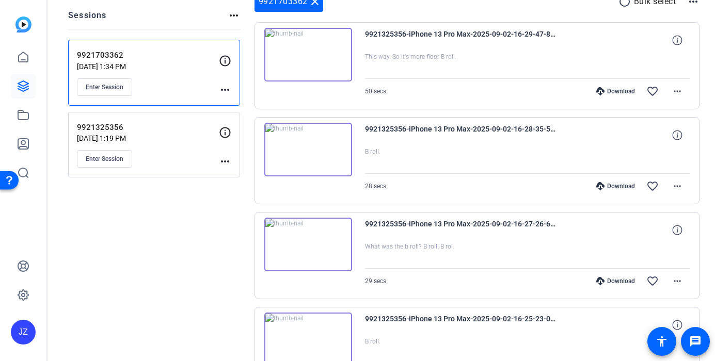
click at [169, 120] on div "9921325356 Sep 02, 2025 @ 1:19 PM Enter Session more_horiz" at bounding box center [154, 145] width 172 height 66
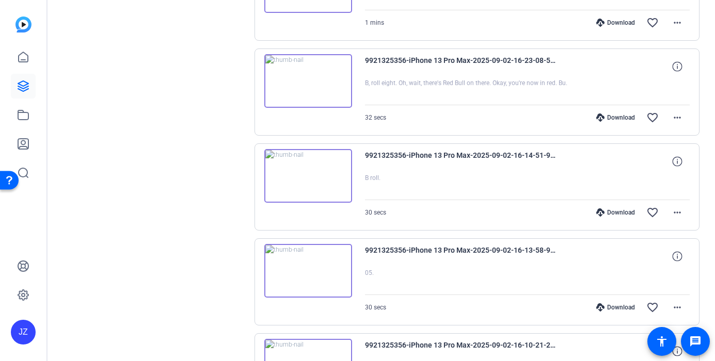
scroll to position [785, 0]
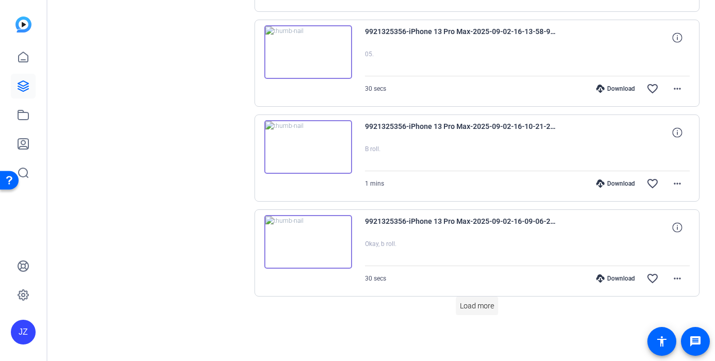
click at [477, 307] on span "Load more" at bounding box center [477, 306] width 34 height 11
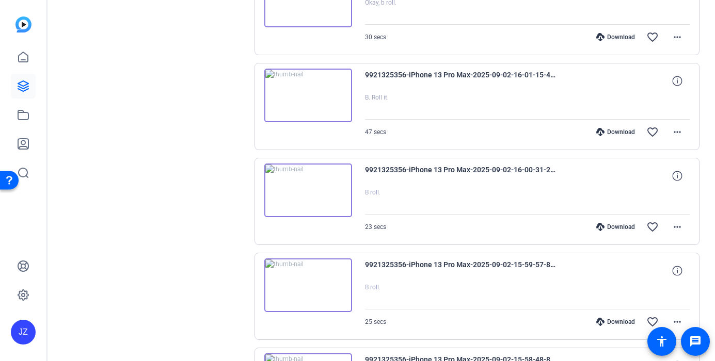
scroll to position [1138, 0]
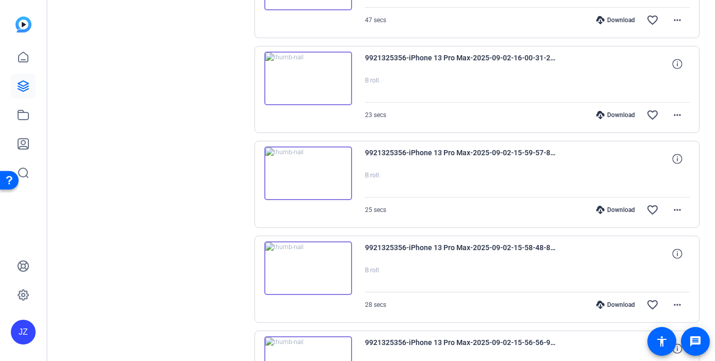
click at [620, 304] on div "Download" at bounding box center [615, 305] width 49 height 8
